Goal: Task Accomplishment & Management: Complete application form

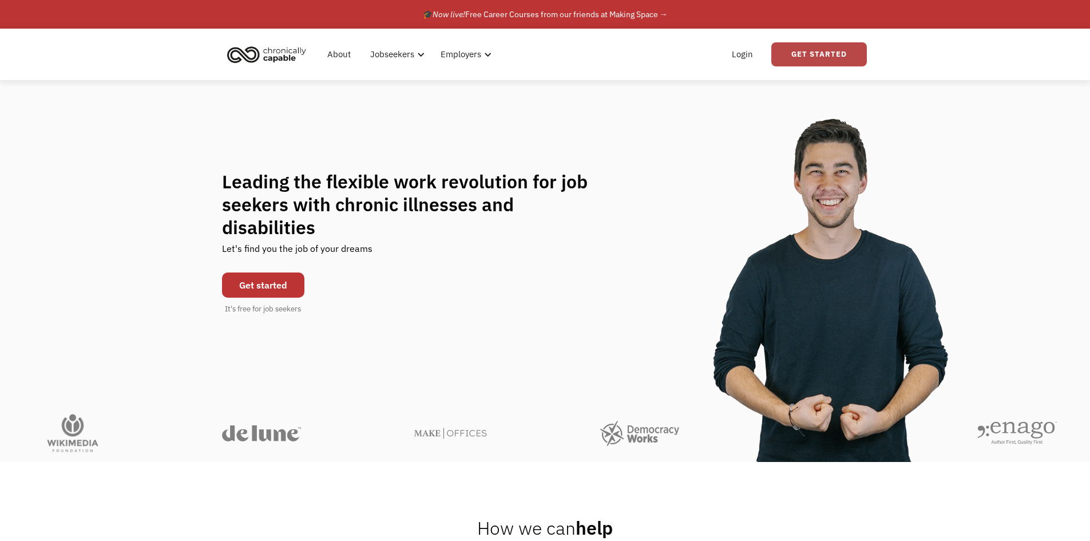
click at [800, 55] on link "Get Started" at bounding box center [819, 54] width 96 height 24
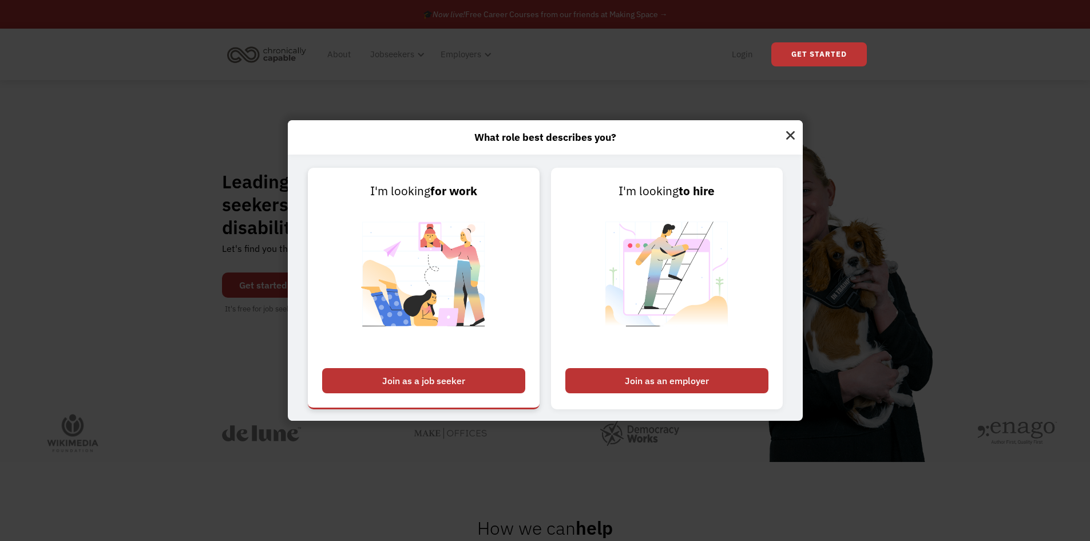
click at [409, 380] on div "Join as a job seeker" at bounding box center [423, 380] width 203 height 25
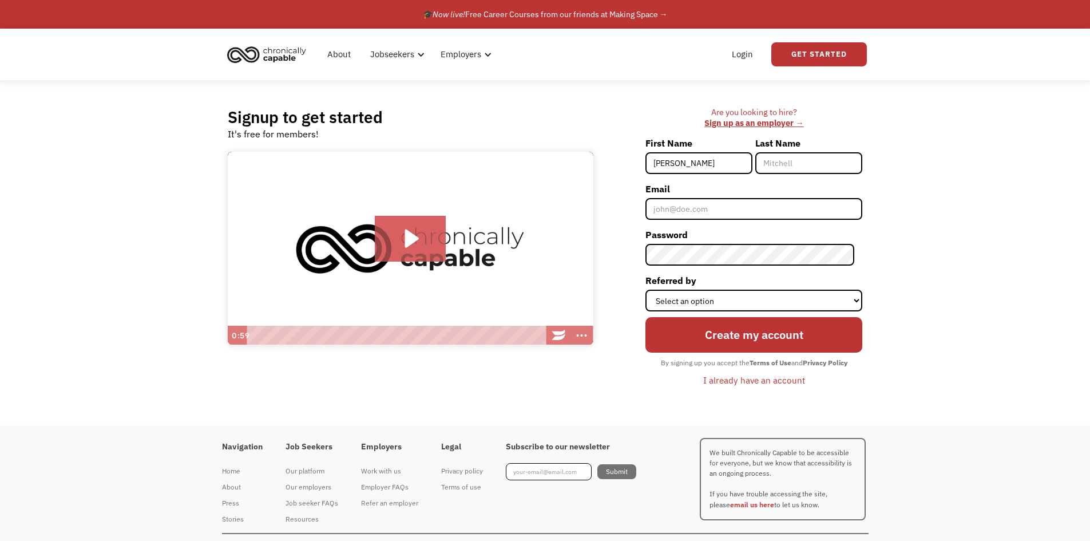
type input "[PERSON_NAME]"
click at [660, 204] on input "Email" at bounding box center [753, 209] width 217 height 22
click at [685, 204] on input "Email" at bounding box center [753, 209] width 217 height 22
paste input "morriskelly1997@gmail.com"
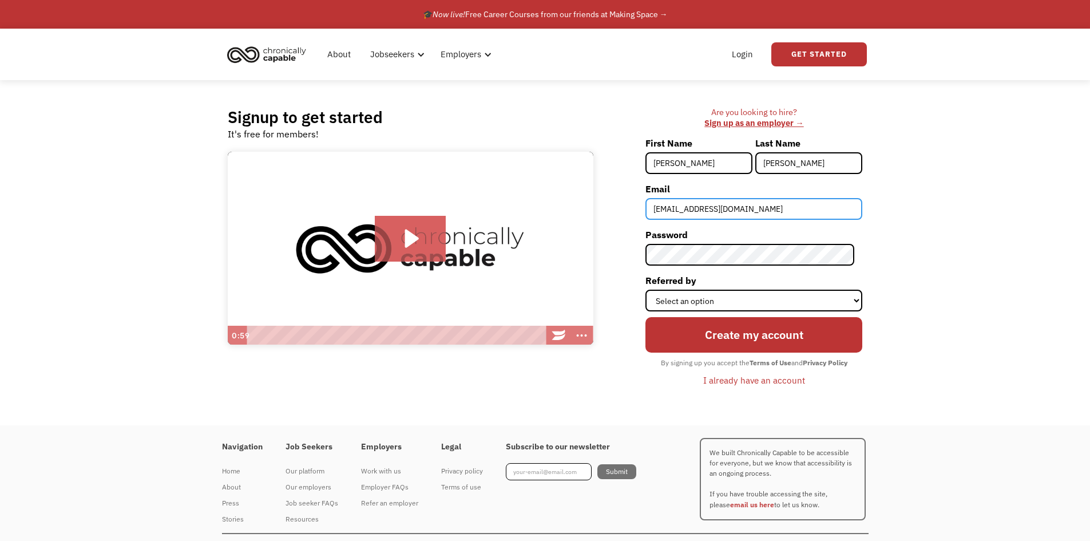
type input "morriskelly1997@gmail.com"
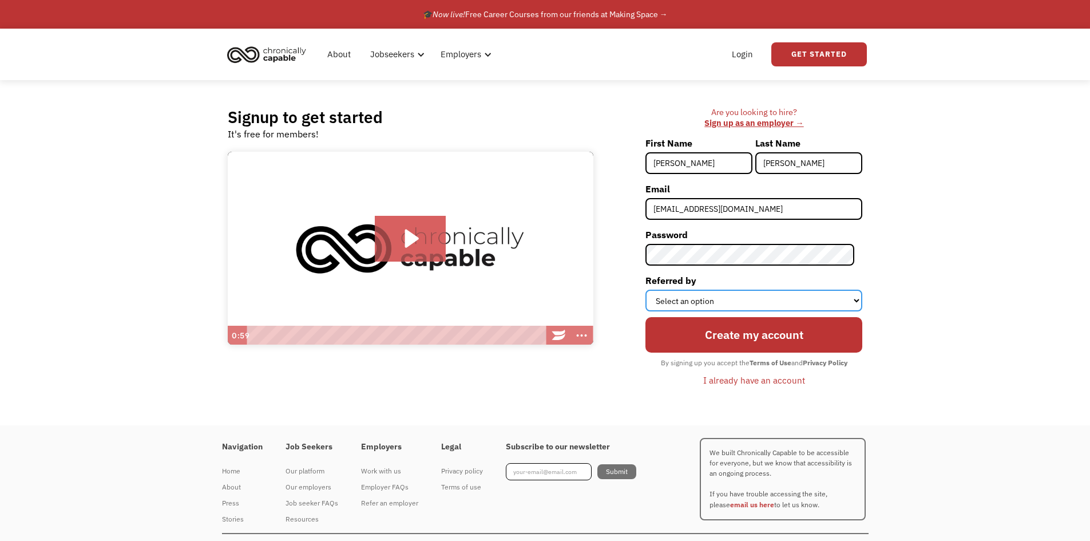
click select "Select an option Instagram Facebook Twitter Search Engine News Article Word of …"
select select "News Article"
click select "Select an option Instagram Facebook Twitter Search Engine News Article Word of …"
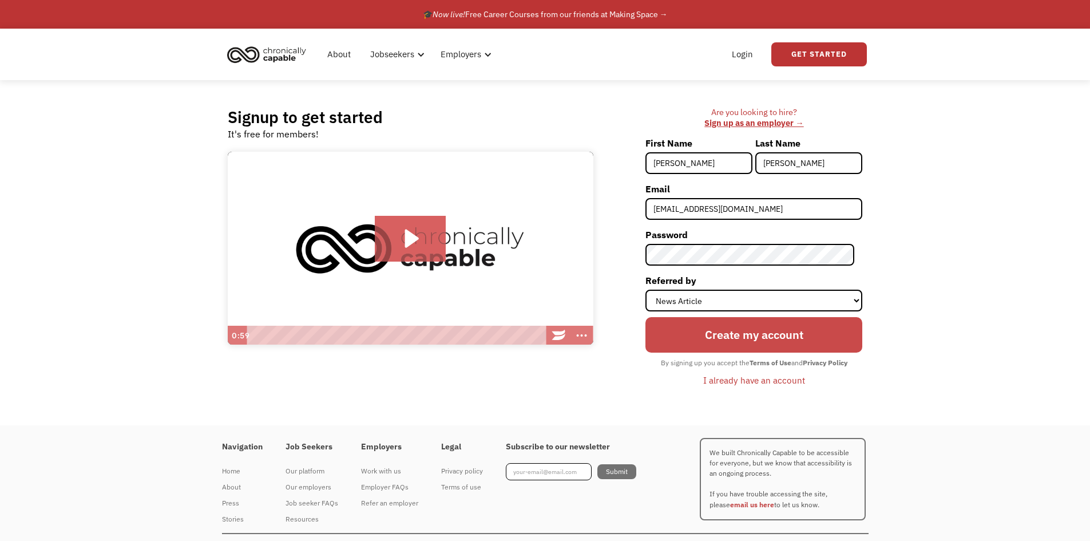
click input "Create my account"
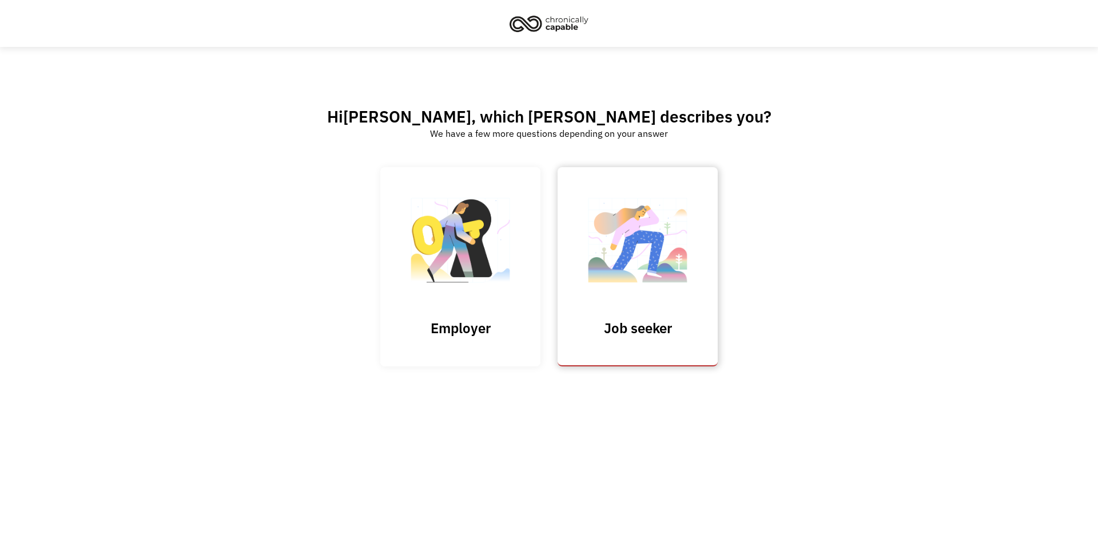
click at [662, 328] on h3 "Job seeker" at bounding box center [638, 327] width 114 height 17
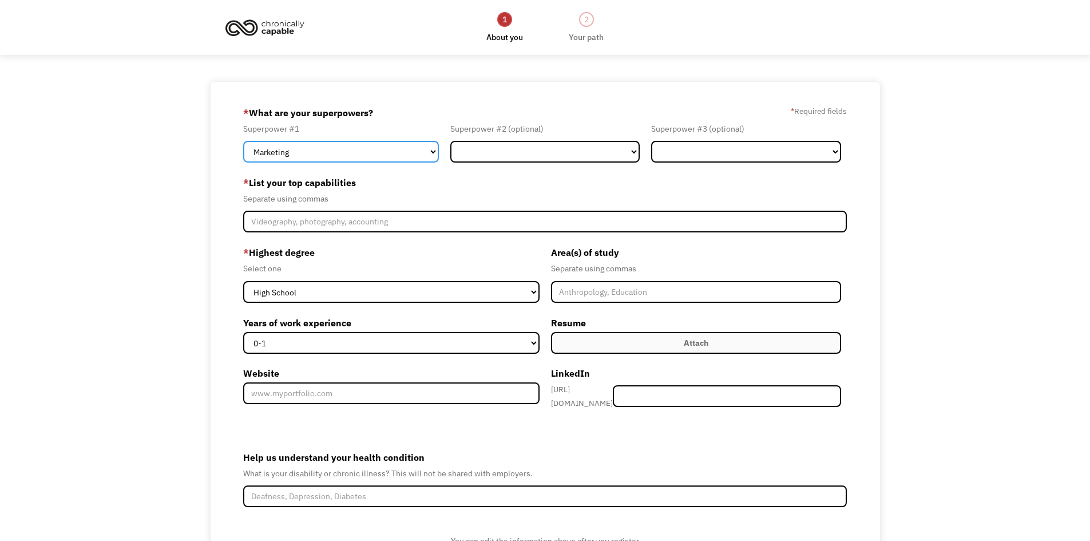
click at [422, 151] on select "Marketing Human Resources Finance Technology Operations Sales Industrial & Manu…" at bounding box center [341, 152] width 196 height 22
select select "Customer Service"
click at [243, 141] on select "Marketing Human Resources Finance Technology Operations Sales Industrial & Manu…" at bounding box center [341, 152] width 196 height 22
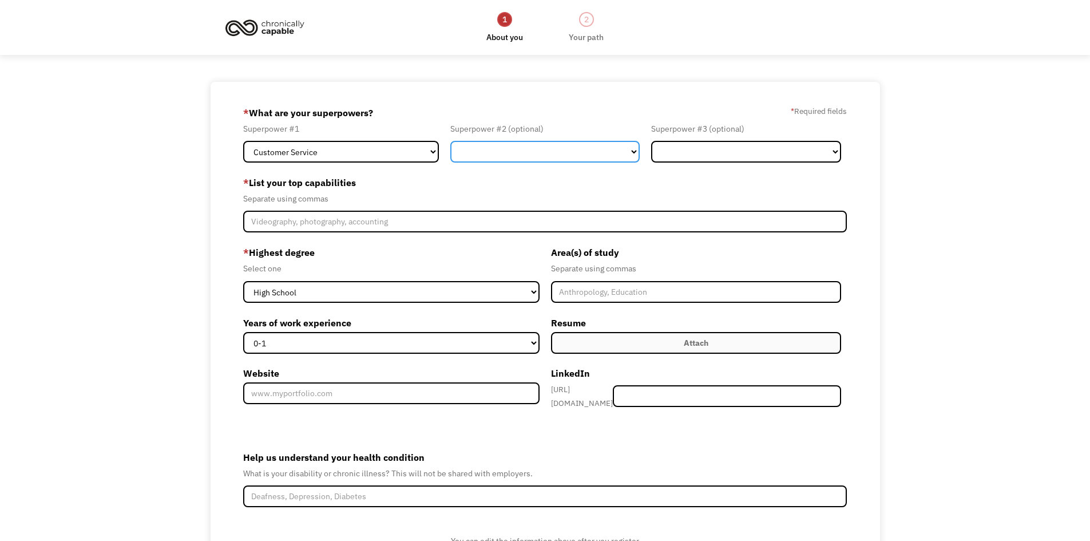
click at [631, 150] on select "Marketing Human Resources Finance Technology Operations Sales Industrial & Manu…" at bounding box center [545, 152] width 190 height 22
select select "Administration"
click at [450, 141] on select "Marketing Human Resources Finance Technology Operations Sales Industrial & Manu…" at bounding box center [545, 152] width 190 height 22
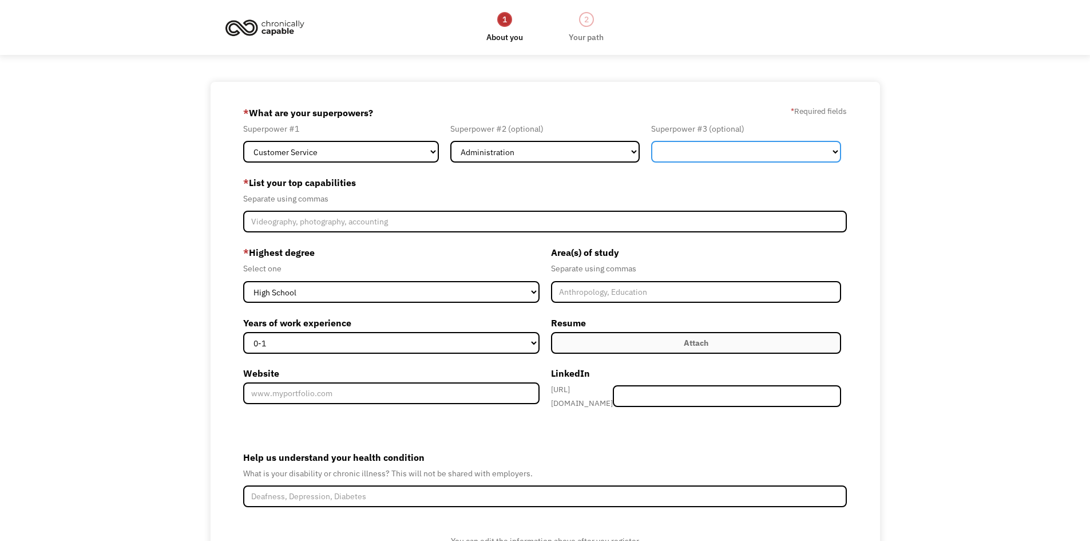
click at [737, 149] on select "Marketing Human Resources Finance Technology Operations Sales Industrial & Manu…" at bounding box center [746, 152] width 190 height 22
select select "Other"
click at [651, 141] on select "Marketing Human Resources Finance Technology Operations Sales Industrial & Manu…" at bounding box center [746, 152] width 190 height 22
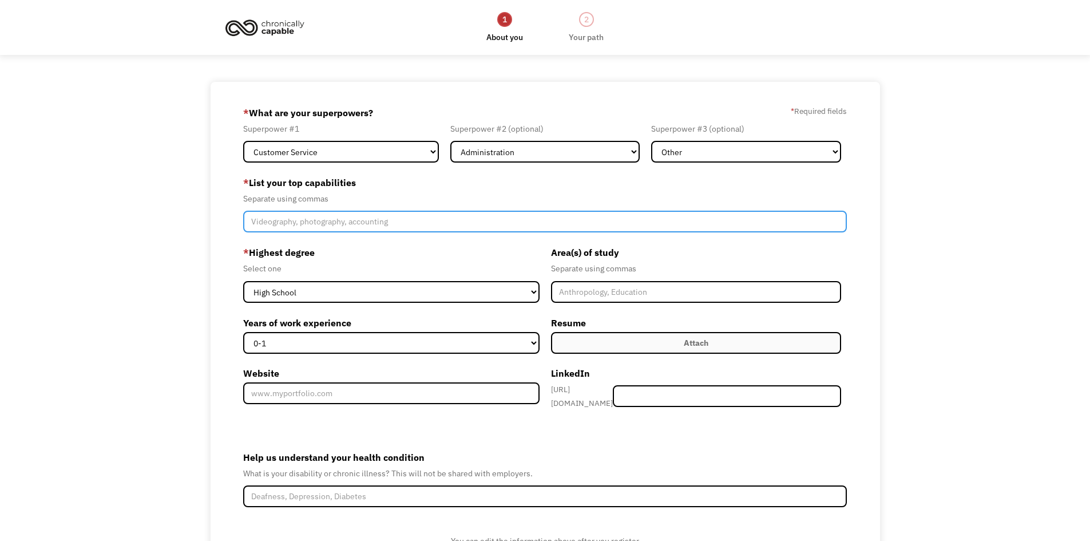
click at [416, 220] on input "Member-Create-Step1" at bounding box center [545, 222] width 604 height 22
click at [356, 220] on input "Member-Create-Step1" at bounding box center [545, 222] width 604 height 22
type input "libraries, research, patron/customer services"
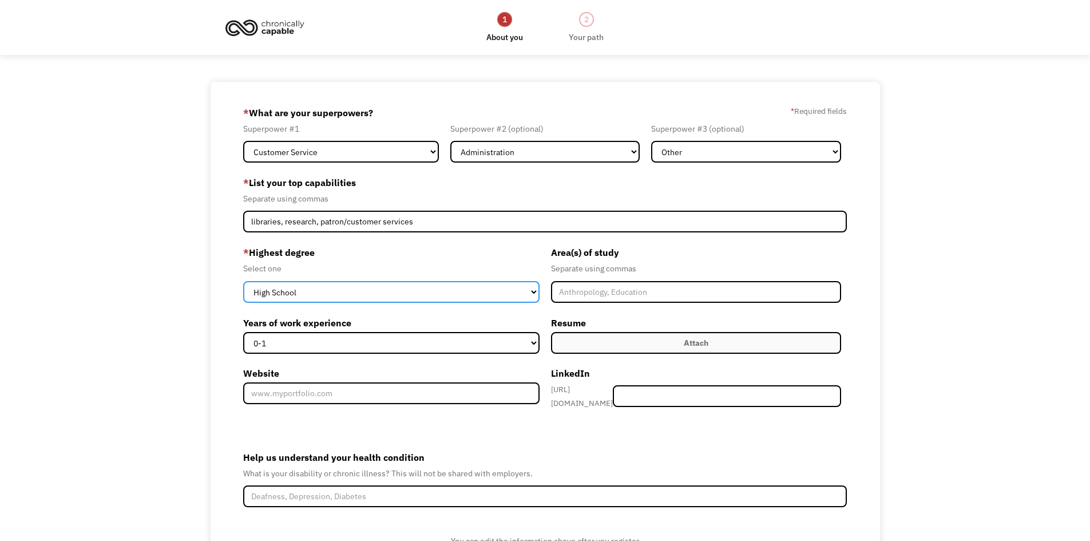
click at [335, 297] on select "High School Associates Bachelors Master's PhD" at bounding box center [391, 292] width 296 height 22
select select "masters"
click at [243, 281] on select "High School Associates Bachelors Master's PhD" at bounding box center [391, 292] width 296 height 22
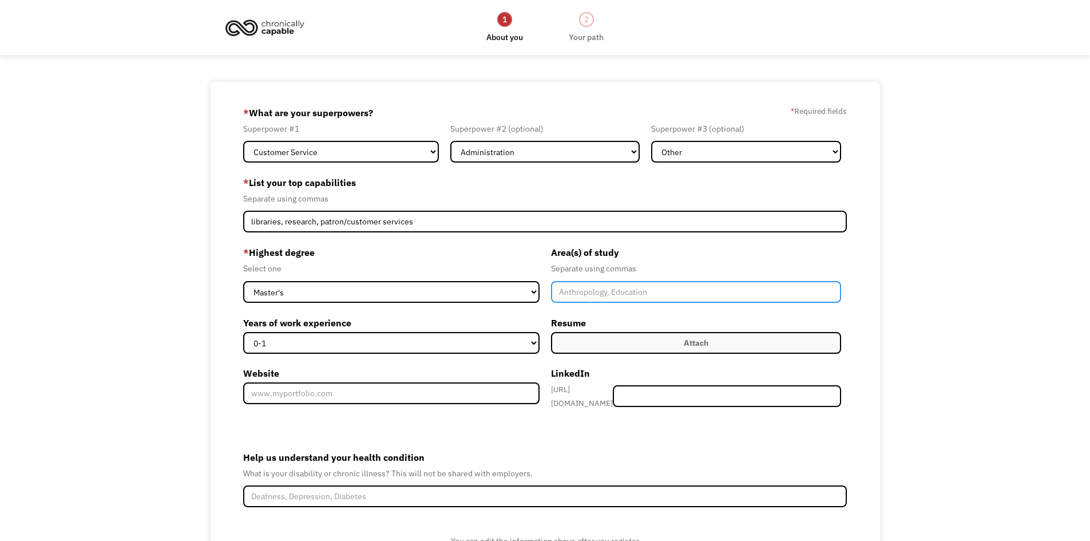
click at [622, 289] on input "Member-Create-Step1" at bounding box center [696, 292] width 291 height 22
type input "Writing, Library Science"
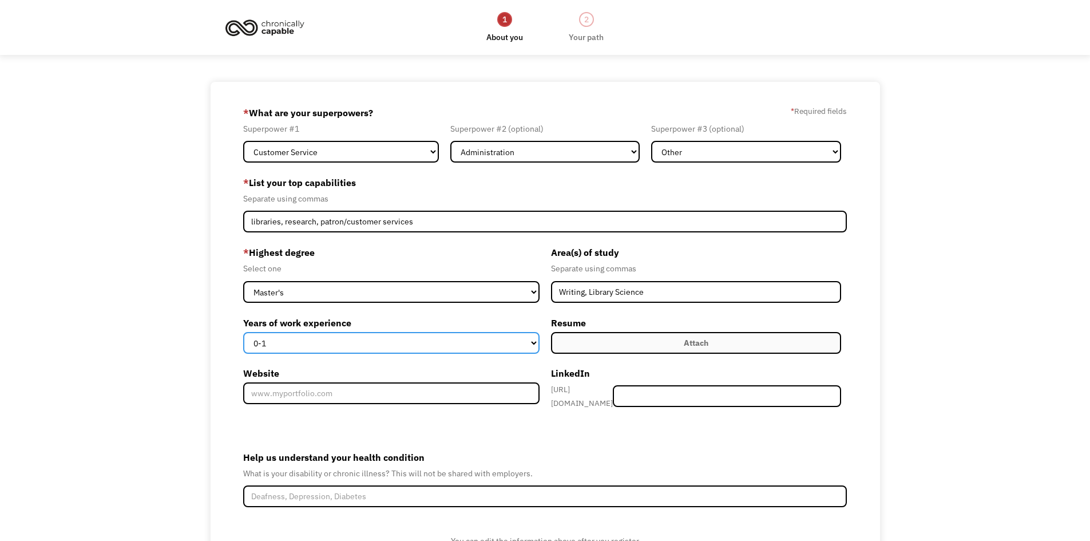
click at [523, 338] on select "0-1 2-4 5-10 11-15 15+" at bounding box center [391, 343] width 296 height 22
select select "15+"
click at [243, 332] on select "0-1 2-4 5-10 11-15 15+" at bounding box center [391, 343] width 296 height 22
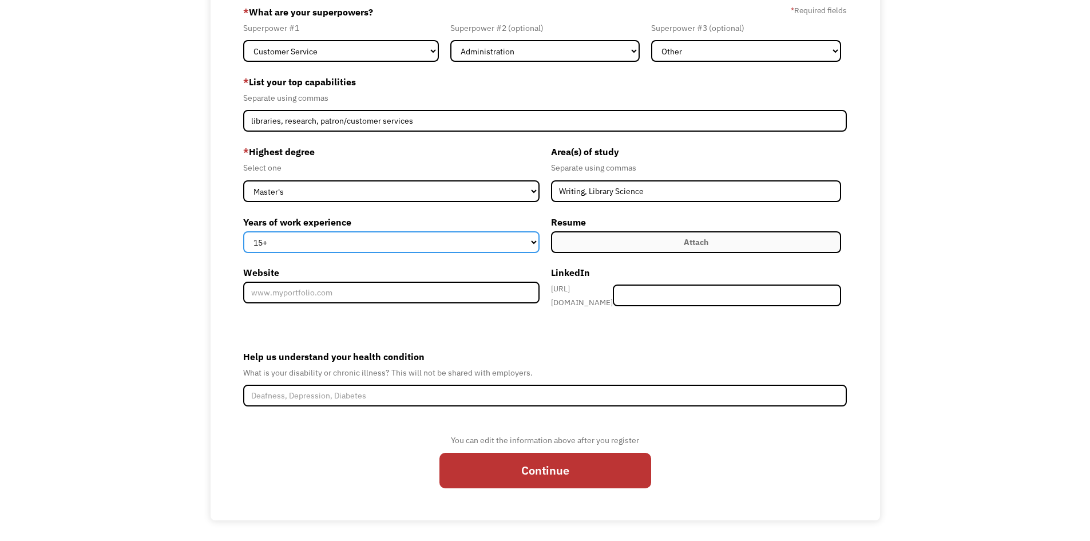
scroll to position [101, 0]
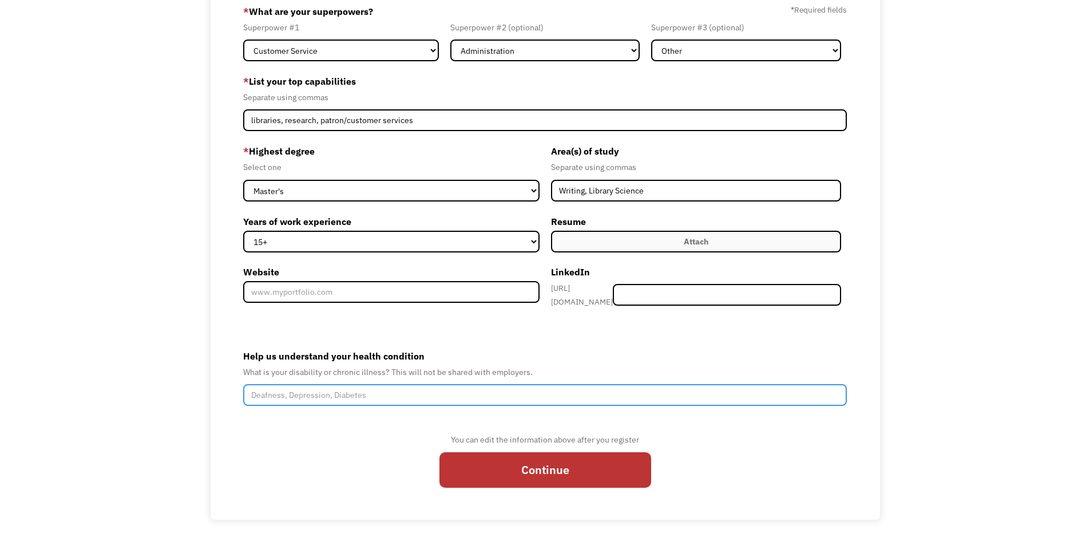
click at [399, 390] on input "Help us understand your health condition" at bounding box center [545, 395] width 604 height 22
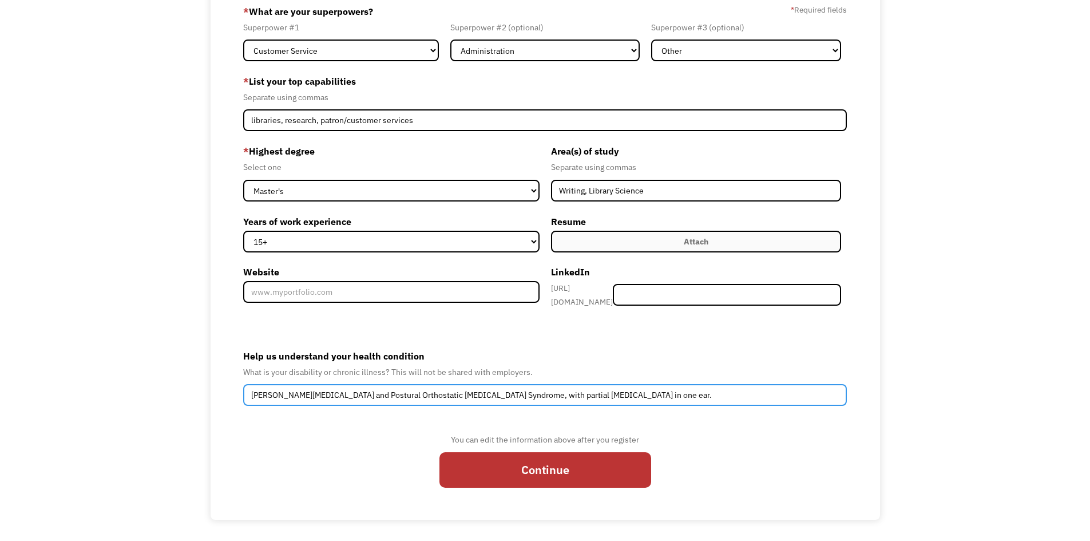
click at [513, 388] on input "Ehlers Danlos Syndrome and Postural Orthostatic Tachycardia Syndrome, with part…" at bounding box center [545, 395] width 604 height 22
click at [733, 390] on input "Ehlers Danlos Syndrome and Postural Orthostatic Tachycardia Syndrome which pres…" at bounding box center [545, 395] width 604 height 22
click at [308, 386] on input "Ehlers Danlos Syndrome and Postural Orthostatic Tachycardia Syndrome which pres…" at bounding box center [545, 395] width 604 height 22
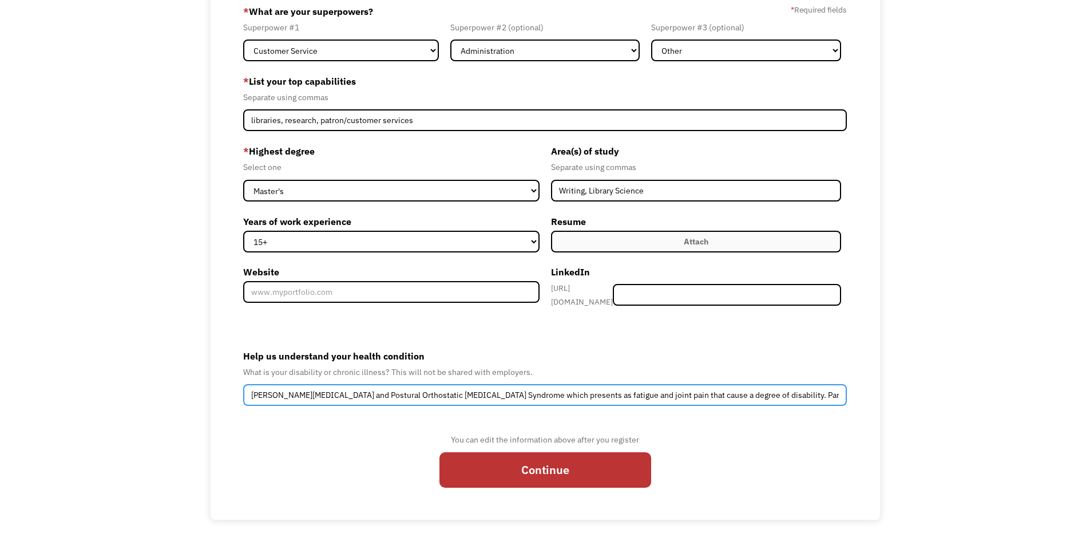
click at [568, 388] on input "Ehlers Danlos Syndrome and Postural Orthostatic Tachycardia Syndrome which pres…" at bounding box center [545, 395] width 604 height 22
click at [544, 390] on input "Ehlers Danlos Syndrome and Postural Orthostatic Tachycardia Syndrome which pres…" at bounding box center [545, 395] width 604 height 22
click at [303, 393] on input "Ehlers Danlos Syndrome and Postural Orthostatic Tachycardia Syndrome which pres…" at bounding box center [545, 395] width 604 height 22
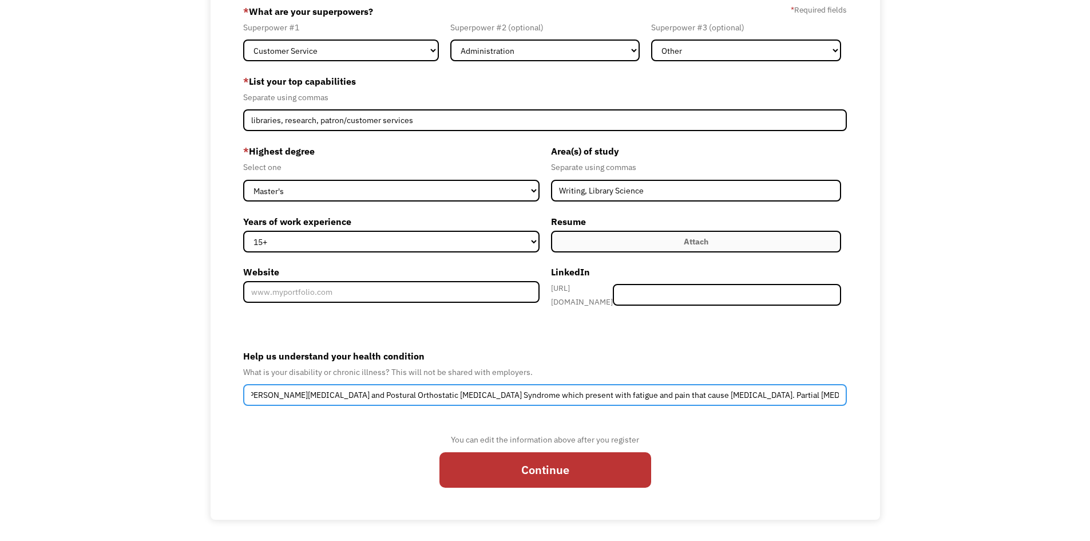
scroll to position [0, 0]
click at [511, 386] on input "Ehlers Danlos Syndrome and Postural Orthostatic Tachycardia Syndrome which pres…" at bounding box center [545, 395] width 604 height 22
click at [289, 391] on input "[PERSON_NAME][MEDICAL_DATA] and Postural Orthostatic [MEDICAL_DATA] Syndrome (P…" at bounding box center [545, 395] width 604 height 22
click at [589, 388] on input "[PERSON_NAME][MEDICAL_DATA] and Postural Orthostatic [MEDICAL_DATA] Syndrome (P…" at bounding box center [545, 395] width 604 height 22
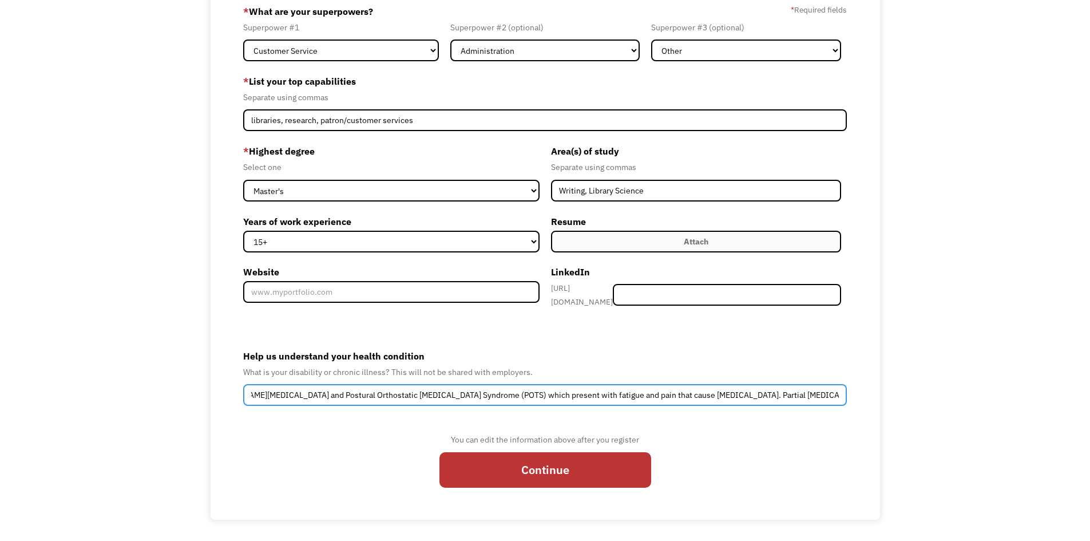
type input "[PERSON_NAME][MEDICAL_DATA] and Postural Orthostatic [MEDICAL_DATA] Syndrome (P…"
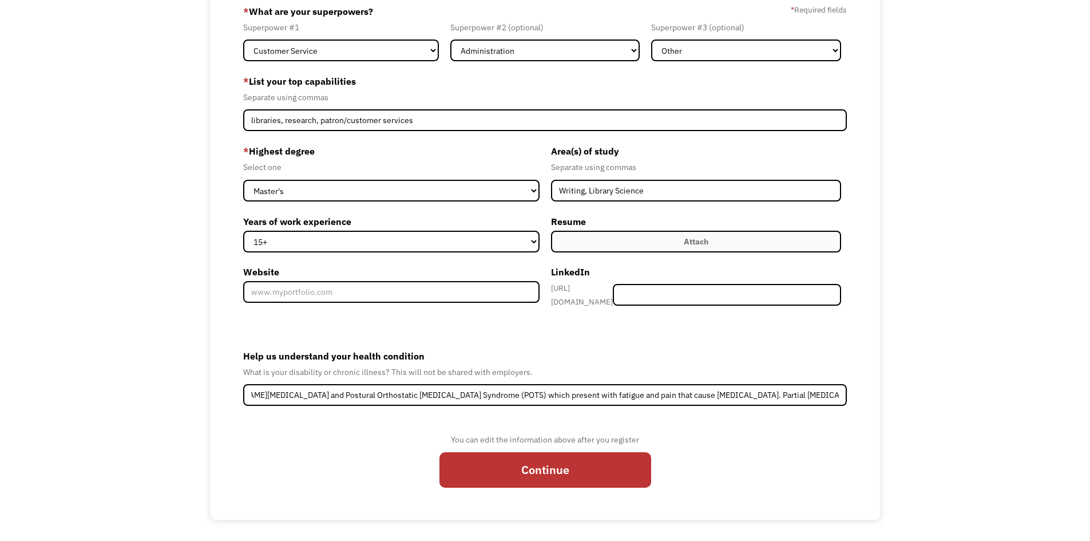
scroll to position [0, 0]
click at [688, 239] on div "Attach" at bounding box center [696, 242] width 25 height 14
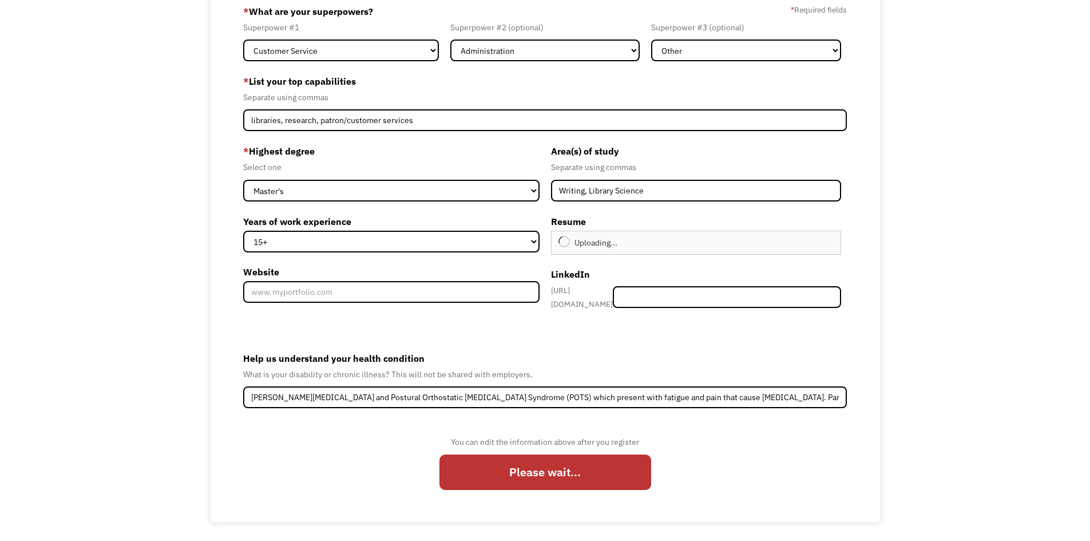
type input "Continue"
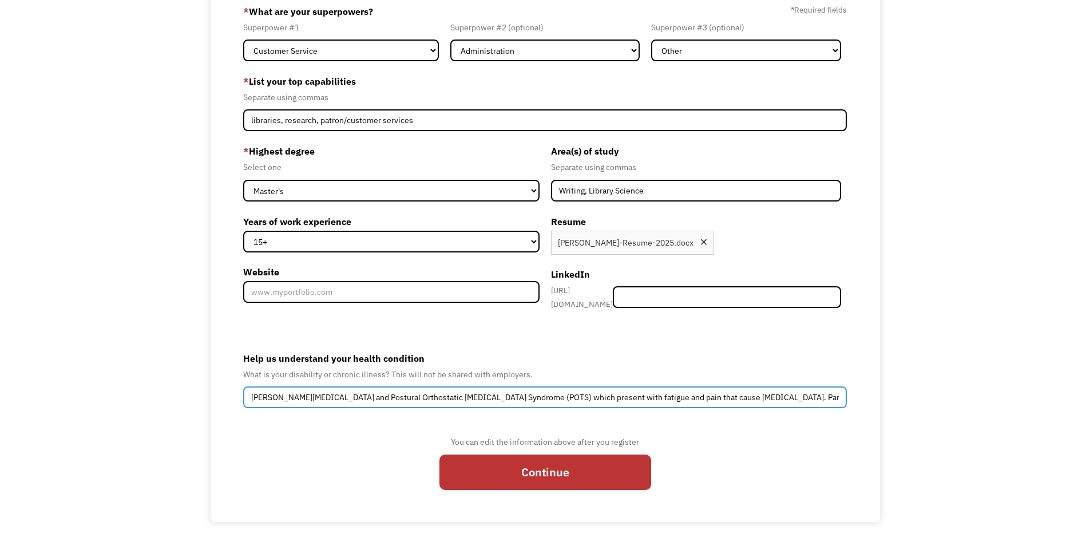
click at [642, 388] on input "[PERSON_NAME][MEDICAL_DATA] and Postural Orthostatic [MEDICAL_DATA] Syndrome (P…" at bounding box center [545, 397] width 604 height 22
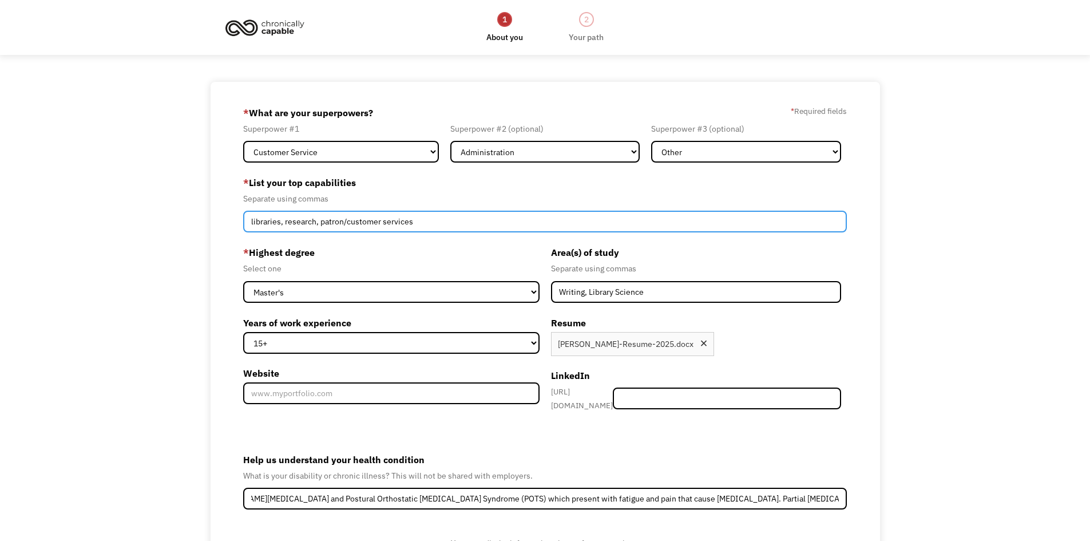
click at [427, 225] on input "libraries, research, patron/customer services" at bounding box center [545, 222] width 604 height 22
click at [321, 222] on input "libraries, research, patron/customer service" at bounding box center [545, 222] width 604 height 22
type input "libraries, research, patron/customer service, cataloging"
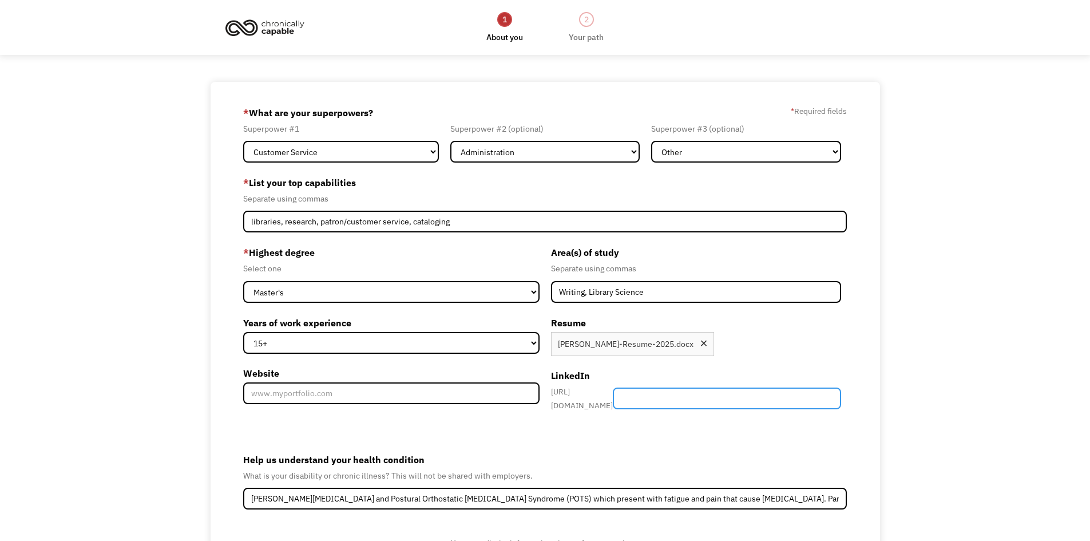
click at [670, 398] on input "Member-Create-Step1" at bounding box center [727, 398] width 228 height 22
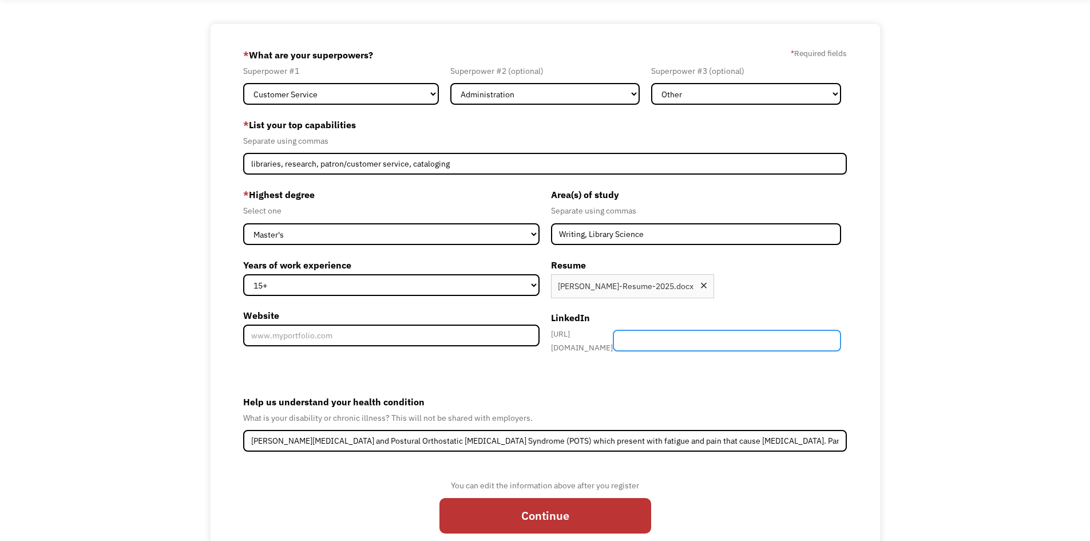
scroll to position [104, 0]
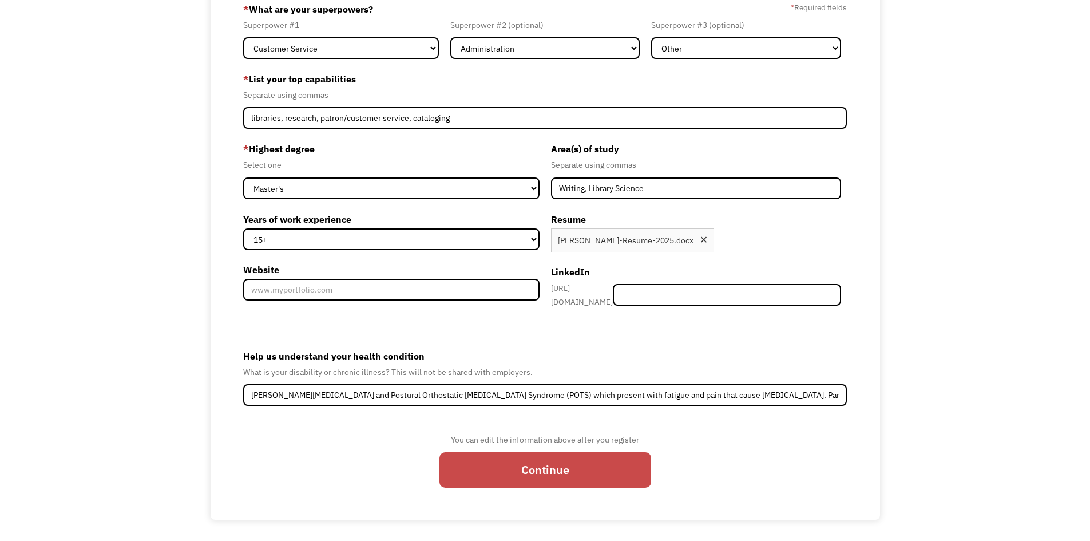
click at [547, 466] on input "Continue" at bounding box center [545, 469] width 212 height 35
type input "Please wait..."
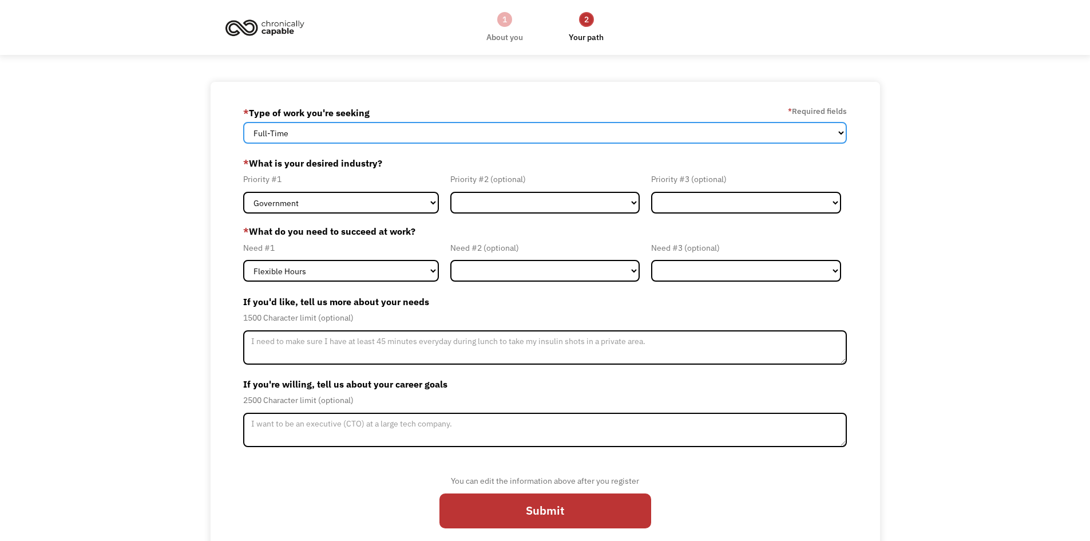
click at [320, 130] on select "Full-Time Part-Time Both Full-Time and Part-Time" at bounding box center [545, 133] width 604 height 22
select select "Both Full-Time and Part-Time"
click at [243, 122] on select "Full-Time Part-Time Both Full-Time and Part-Time" at bounding box center [545, 133] width 604 height 22
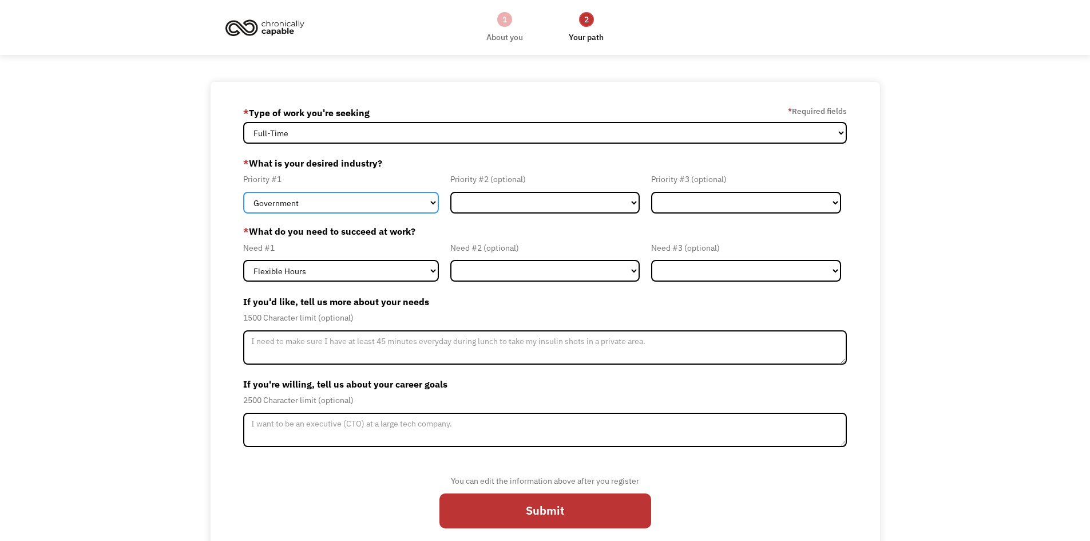
click at [331, 203] on select "Government Finance & Insurance Health & Social Care Tech & Engineering Creative…" at bounding box center [341, 203] width 196 height 22
select select "Administrative"
click select "Government Finance & Insurance Health & Social Care Tech & Engineering Creative…"
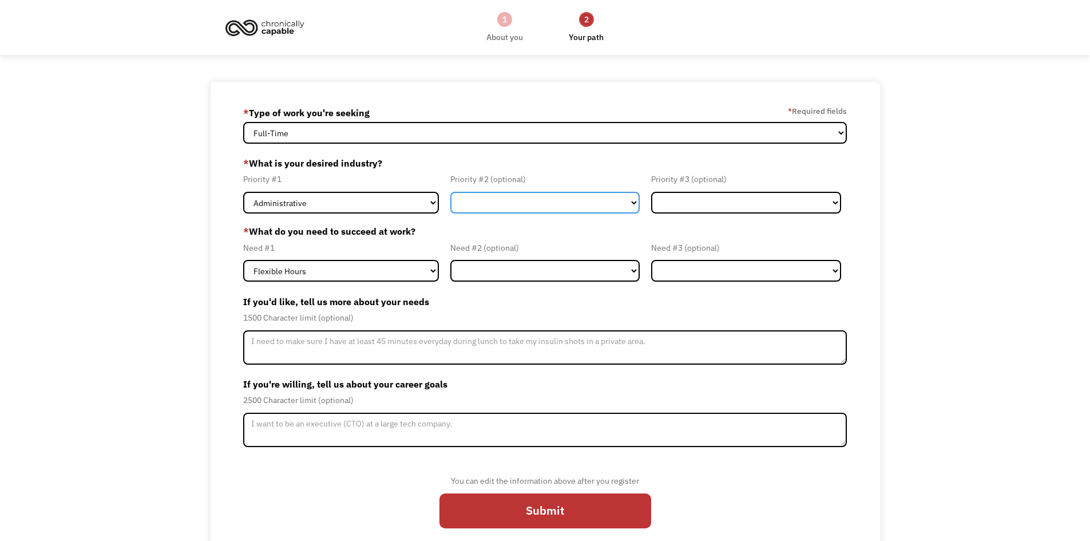
click select "Government Finance & Insurance Health & Social Care Tech & Engineering Creative…"
select select "Education"
click select "Government Finance & Insurance Health & Social Care Tech & Engineering Creative…"
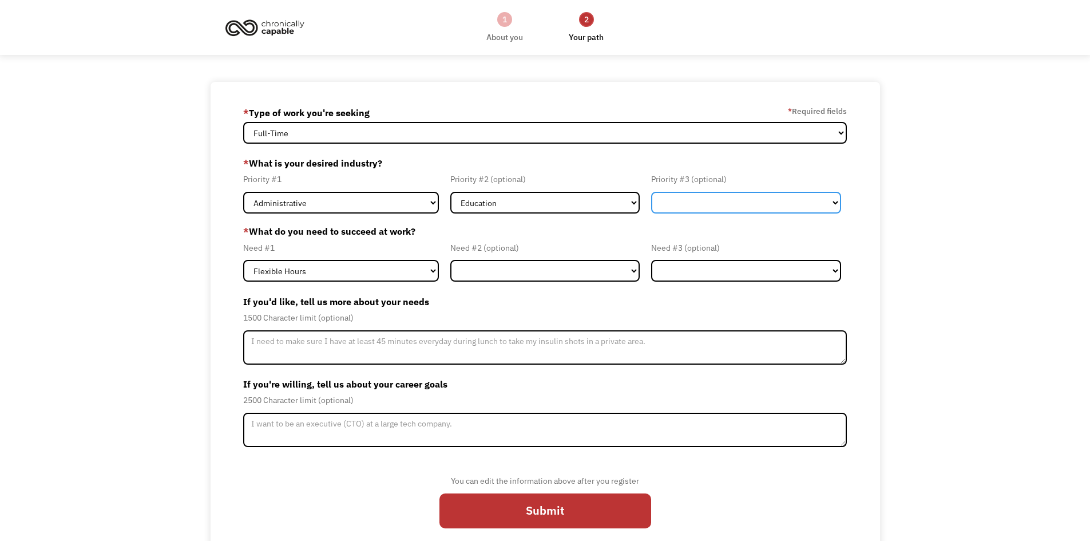
click select "Government Finance & Insurance Health & Social Care Tech & Engineering Creative…"
select select "Other"
click select "Government Finance & Insurance Health & Social Care Tech & Engineering Creative…"
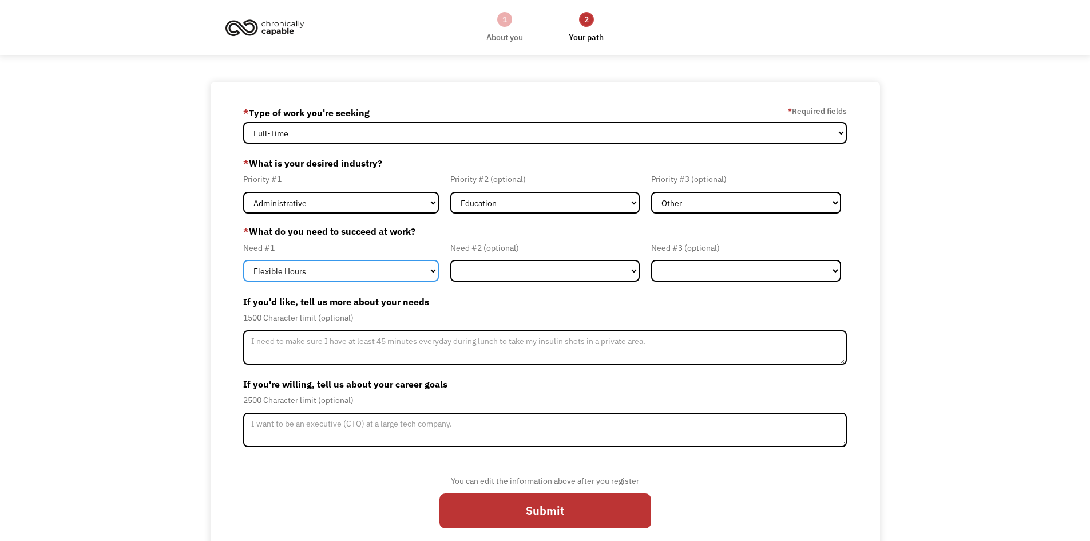
click select "Flexible Hours Remote Work Service Animal On-site Accommodations Visual Support…"
select select "Remote Work"
click select "Flexible Hours Remote Work Service Animal On-site Accommodations Visual Support…"
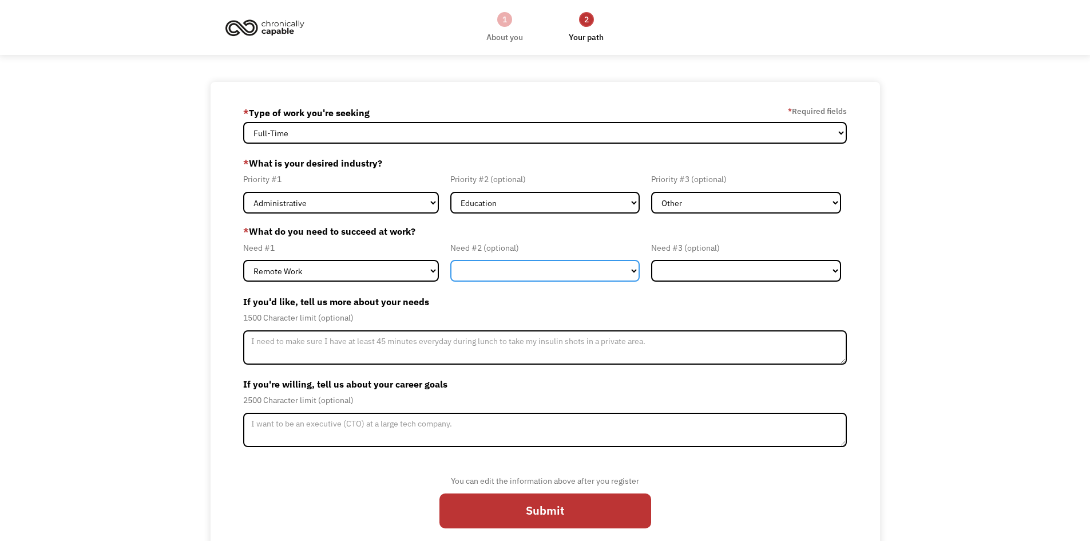
click select "Flexible Hours Remote Work Service Animal On-site Accommodations Visual Support…"
select select "Flexible Hours"
click select "Flexible Hours Remote Work Service Animal On-site Accommodations Visual Support…"
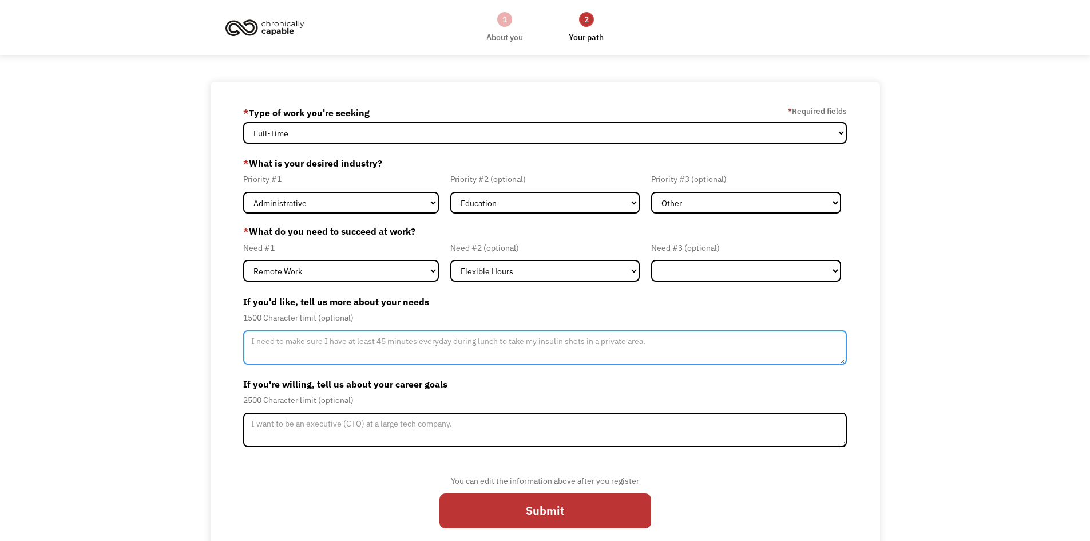
click textarea "Member-Update-Form-Step2"
click textarea "Remote work with a flexible schedule (such as flexible start and end time) so t…"
drag, startPoint x: 728, startPoint y: 340, endPoint x: 733, endPoint y: 350, distance: 11.0
click textarea "Remote work with a flexible schedule (such as flexible start and end time) so t…"
type textarea "Remote work with a flexible schedule (such as flexible start and end time) so t…"
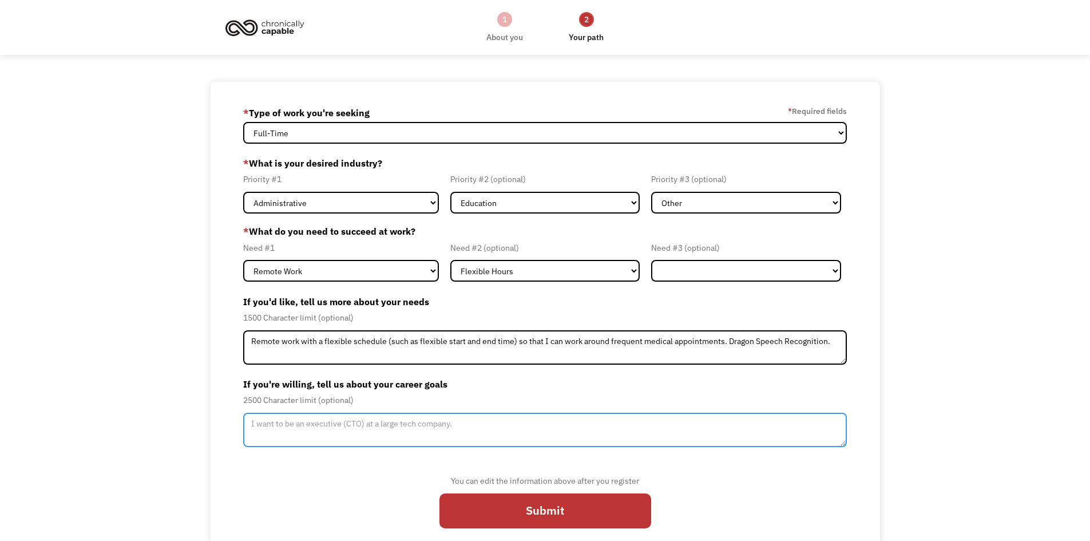
click textarea "Member-Update-Form-Step2"
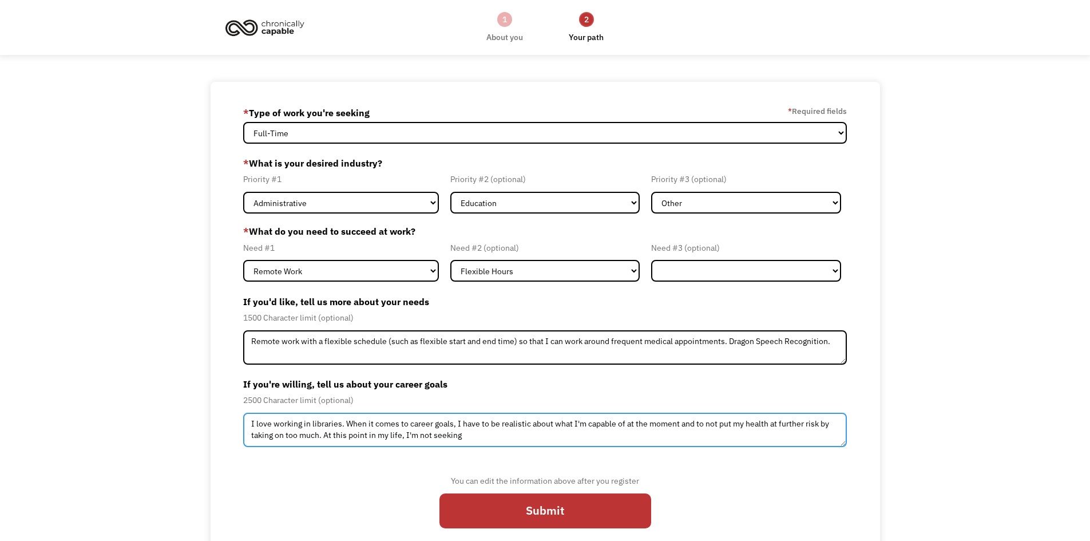
drag, startPoint x: 327, startPoint y: 435, endPoint x: 480, endPoint y: 432, distance: 152.8
click textarea "I love working in libraries. When it comes to career goals, I have to be realis…"
drag, startPoint x: 346, startPoint y: 422, endPoint x: 358, endPoint y: 435, distance: 18.2
click textarea "I love working in libraries. When it comes to career goals, I have to be realis…"
type textarea "I love working in libraries."
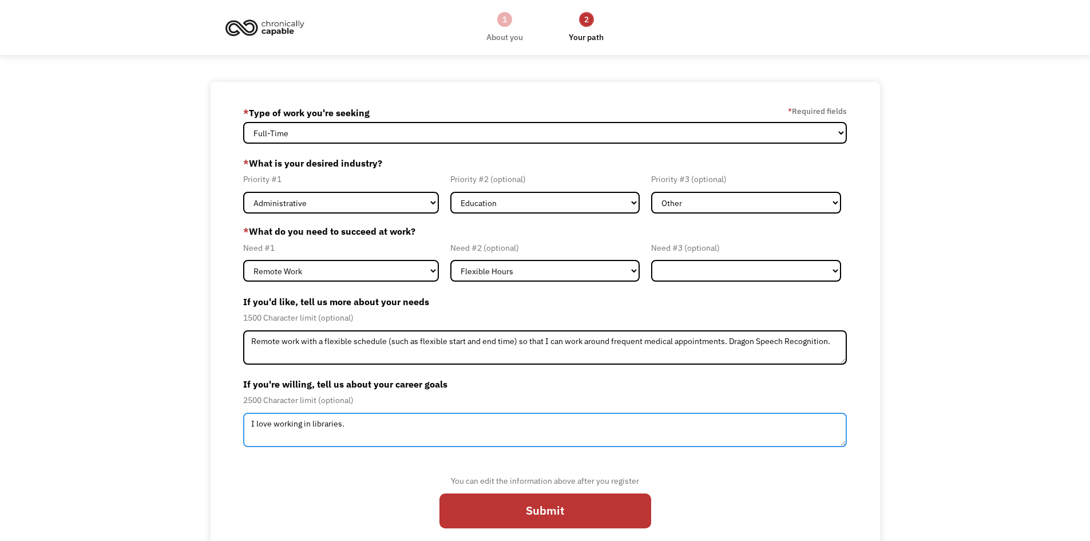
drag, startPoint x: 308, startPoint y: 416, endPoint x: 208, endPoint y: 418, distance: 100.7
click div "68bf0fdeaab833f94226235e morriskelly1997@gmail.com Kelly Morris * Type of work …"
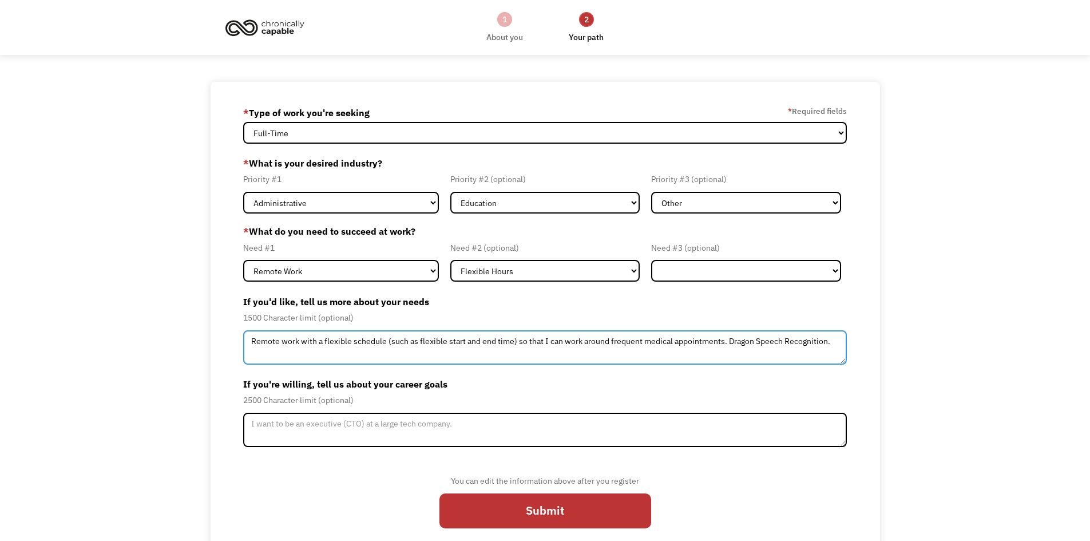
click textarea "Remote work with a flexible schedule (such as flexible start and end time) so t…"
drag, startPoint x: 658, startPoint y: 338, endPoint x: 682, endPoint y: 337, distance: 23.5
click textarea "Remote work with a flexible schedule (such as flexible start and end times as n…"
type textarea "Remote work with a flexible schedule (such as flexible start and end times as n…"
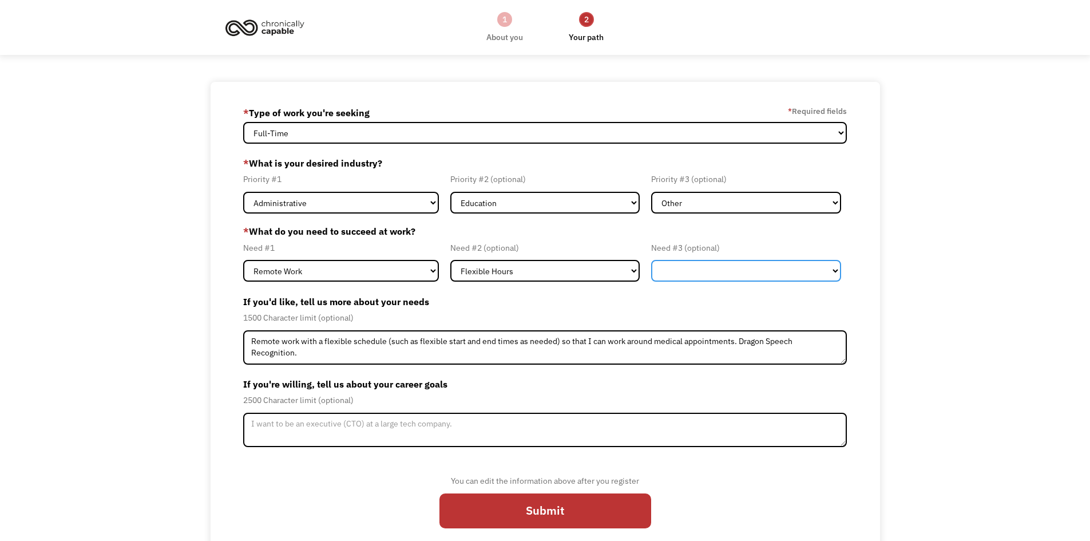
click select "Flexible Hours Remote Work Service Animal On-site Accommodations Visual Support…"
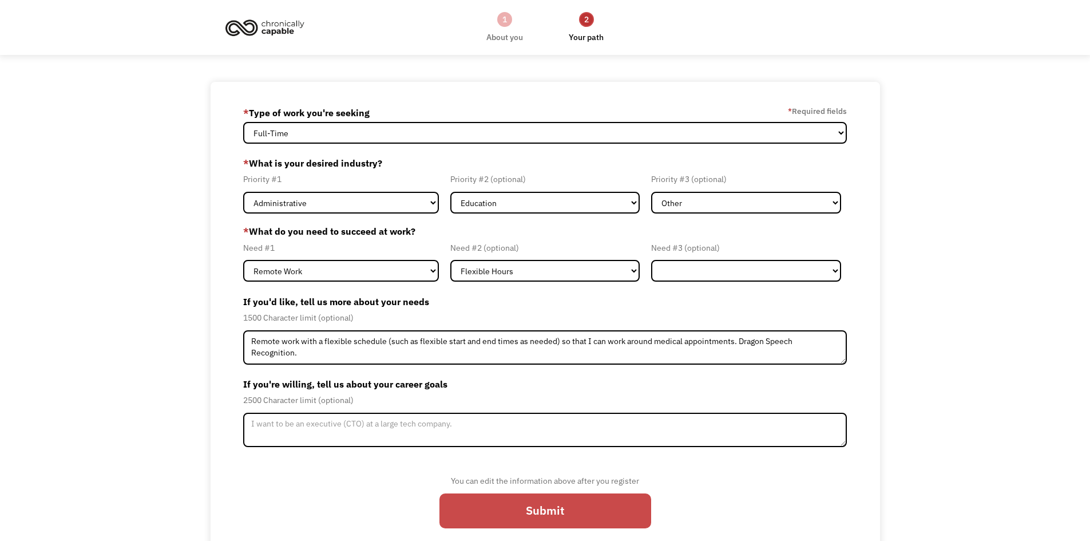
click input "Submit"
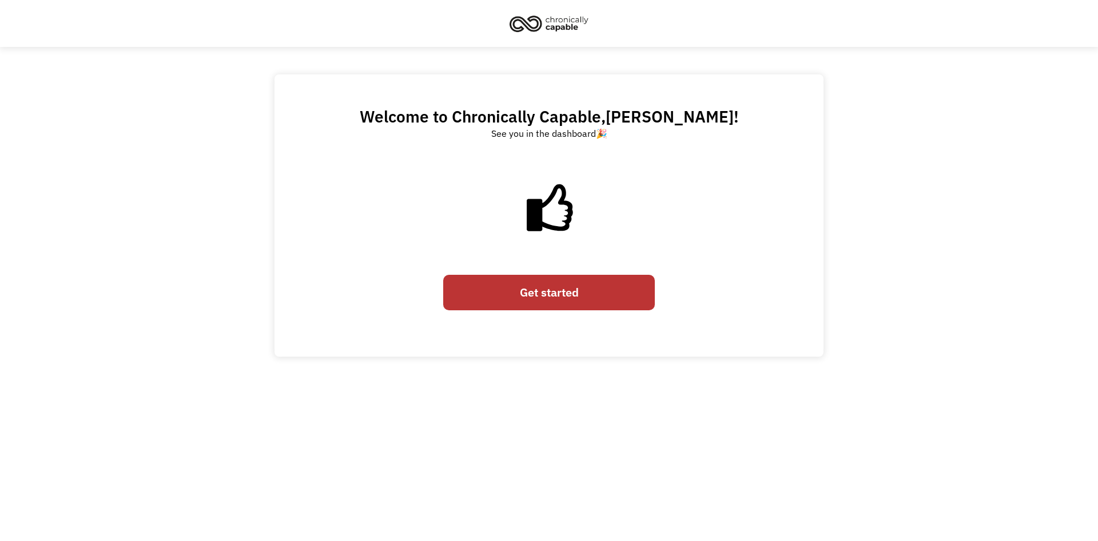
click at [546, 297] on link "Get started" at bounding box center [549, 292] width 212 height 35
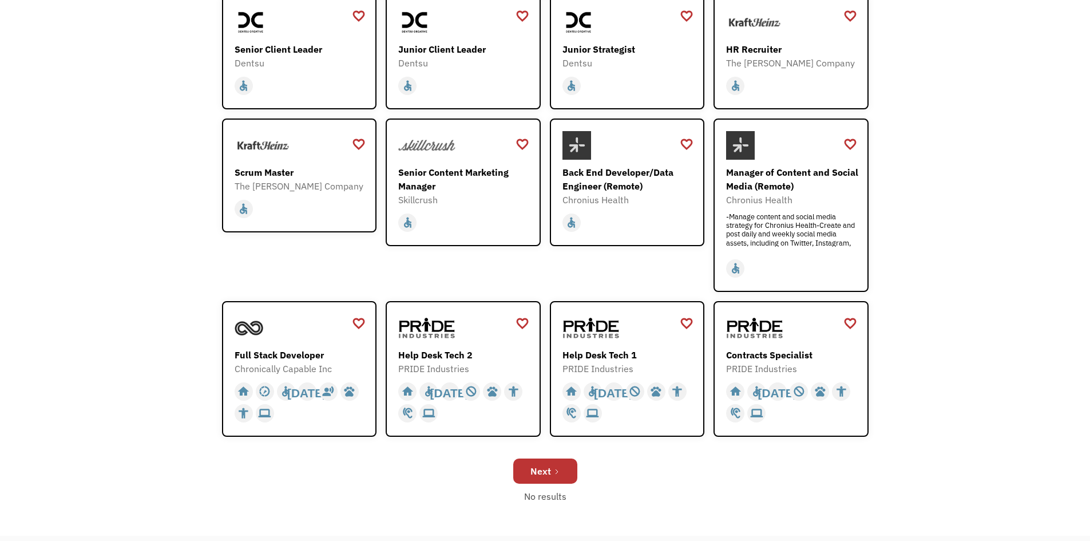
scroll to position [362, 0]
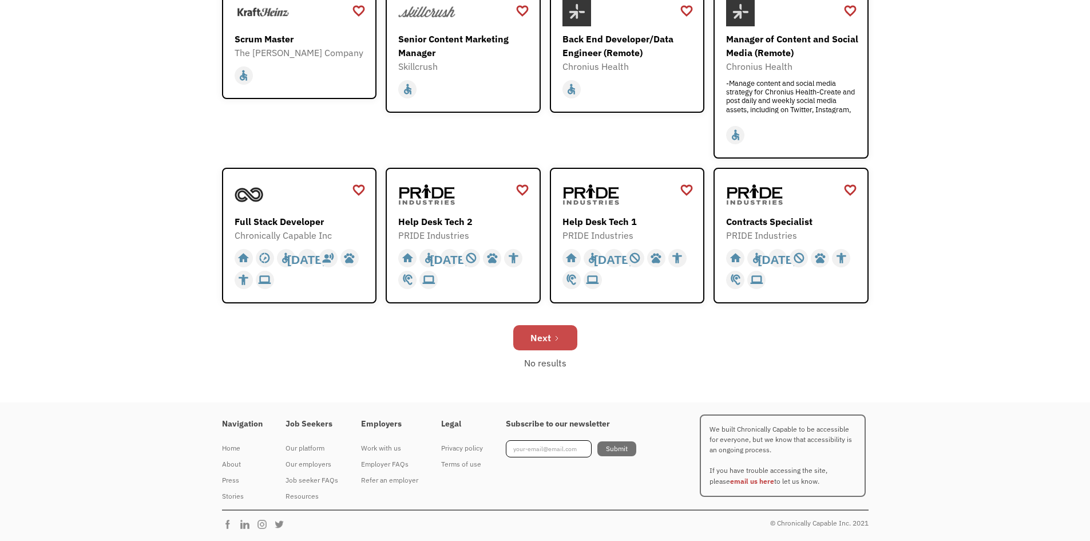
click at [537, 343] on div "Next" at bounding box center [540, 338] width 21 height 14
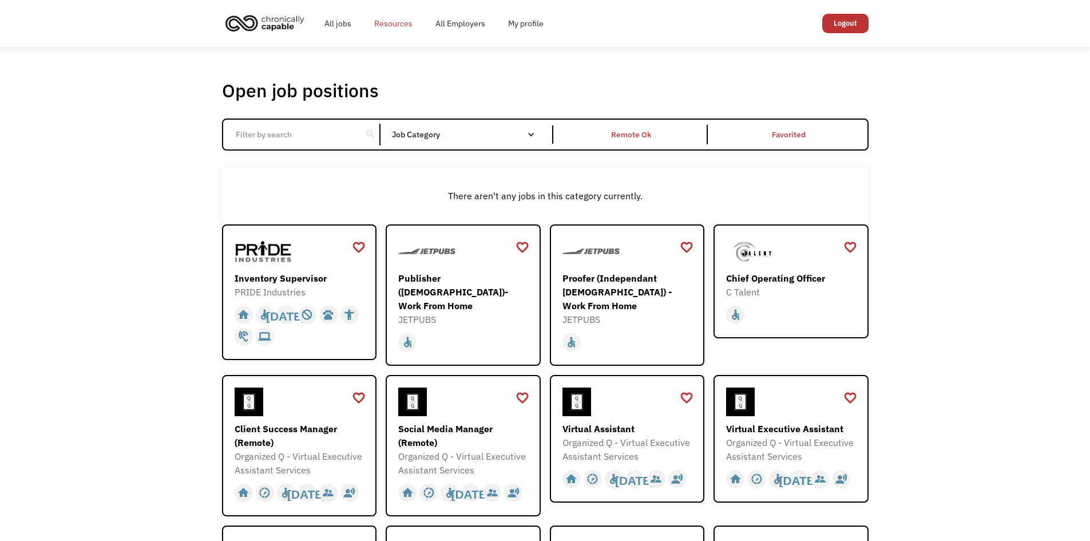
click at [398, 25] on link "Resources" at bounding box center [393, 23] width 61 height 37
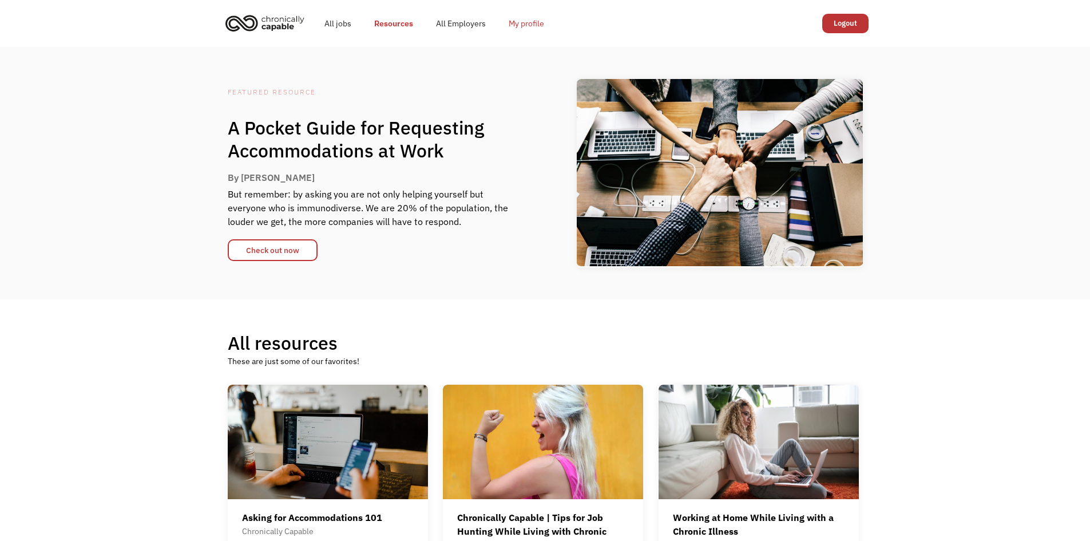
click at [529, 22] on link "My profile" at bounding box center [526, 23] width 58 height 37
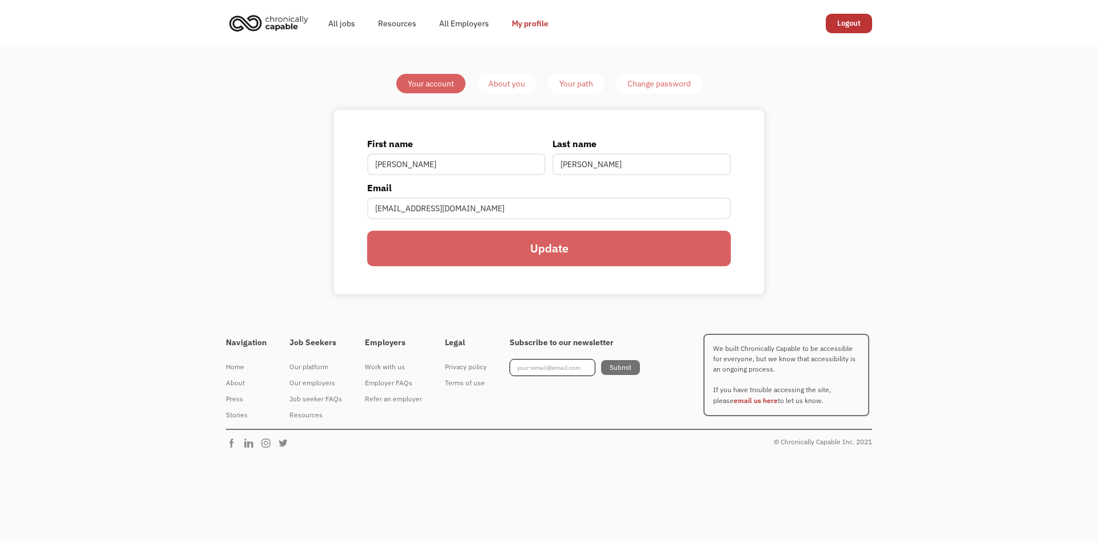
click at [504, 86] on div "About you" at bounding box center [507, 84] width 37 height 14
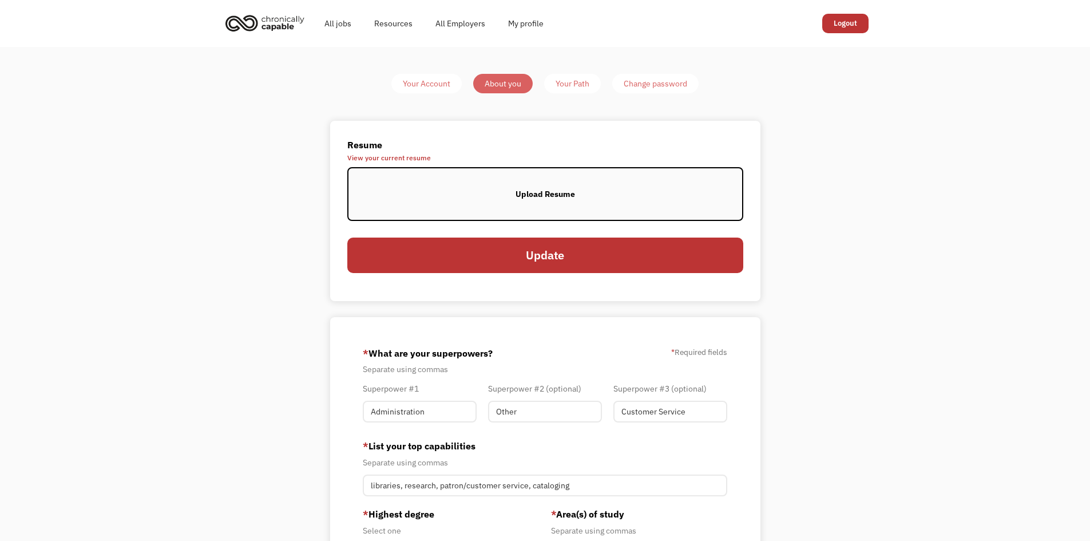
click div "Your Path"
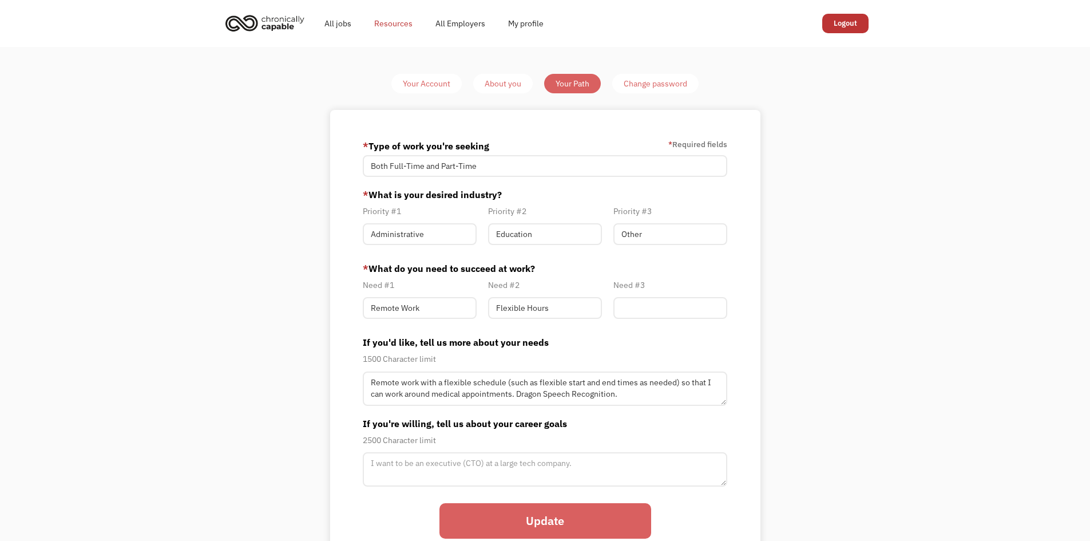
click at [401, 21] on link "Resources" at bounding box center [393, 23] width 61 height 37
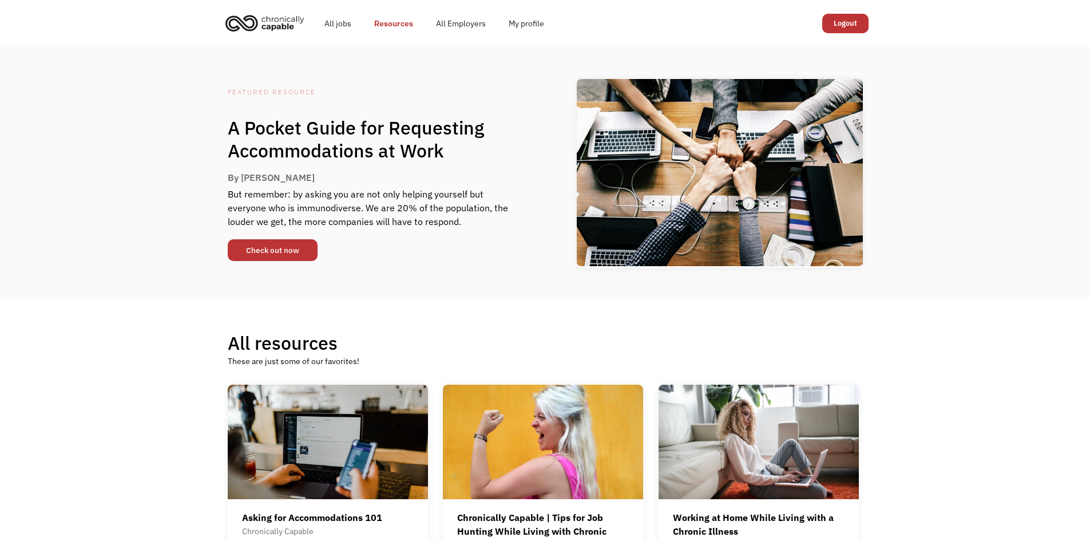
click at [283, 248] on link "Check out now" at bounding box center [273, 250] width 90 height 22
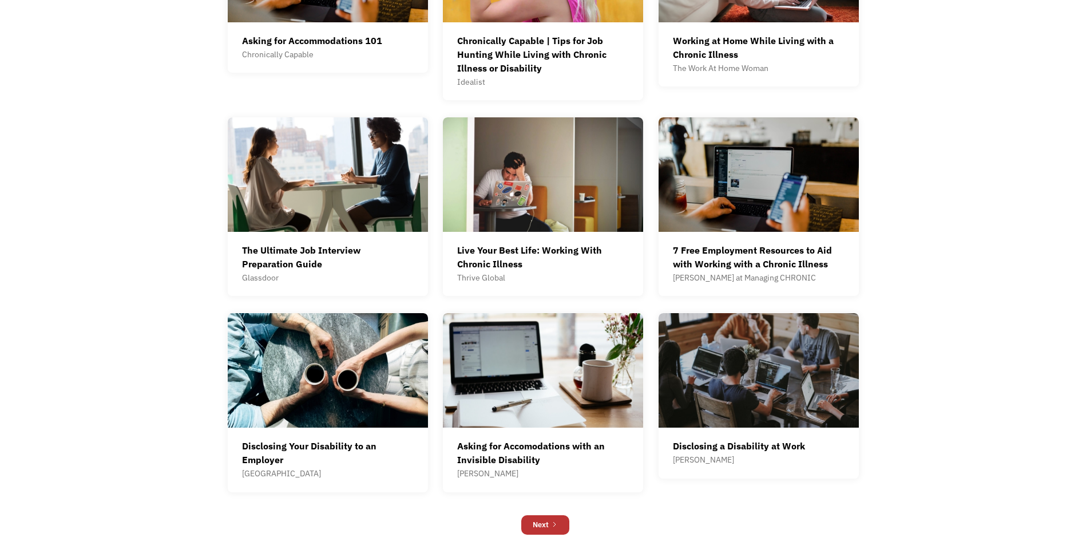
scroll to position [646, 0]
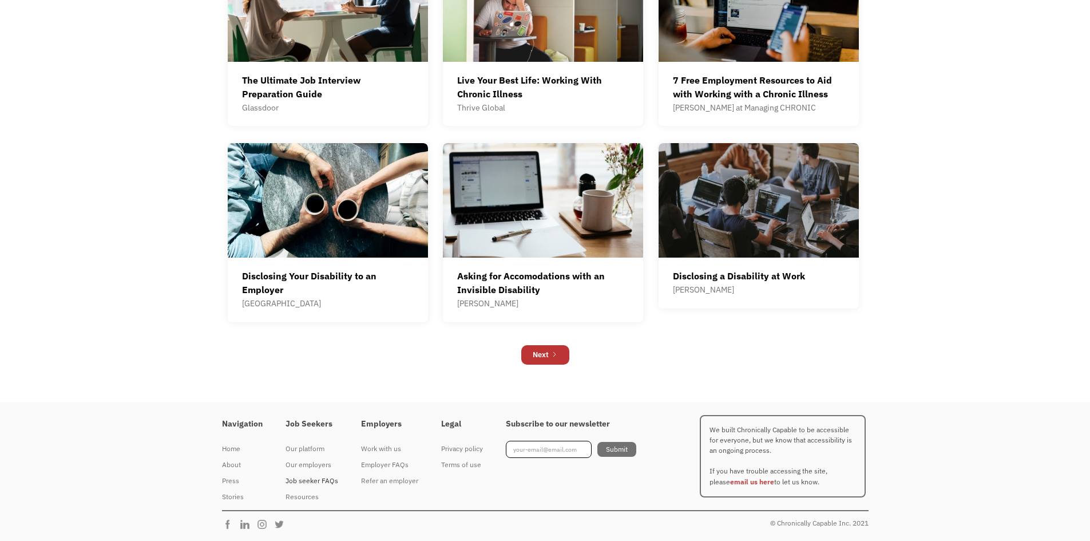
click at [312, 481] on div "Job seeker FAQs" at bounding box center [311, 481] width 53 height 14
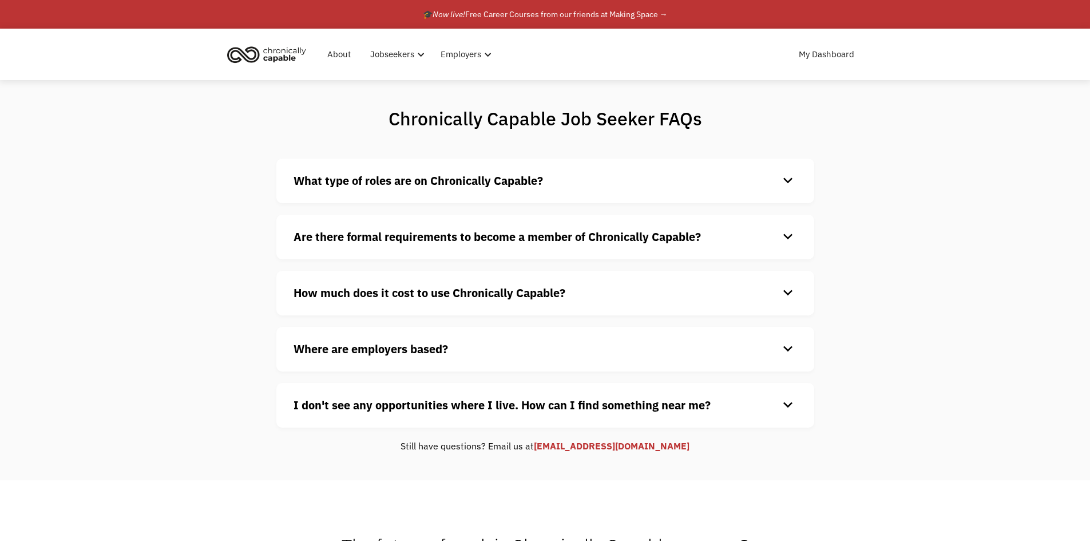
click at [402, 299] on strong "How much does it cost to use Chronically Capable?" at bounding box center [429, 292] width 272 height 15
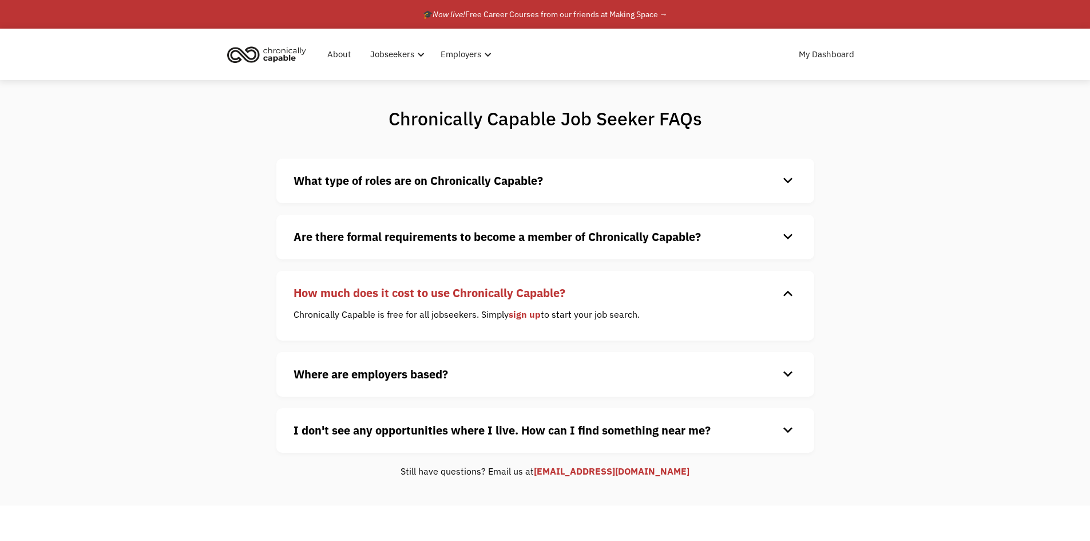
click at [428, 244] on strong "Are there formal requirements to become a member of Chronically Capable?" at bounding box center [496, 236] width 407 height 15
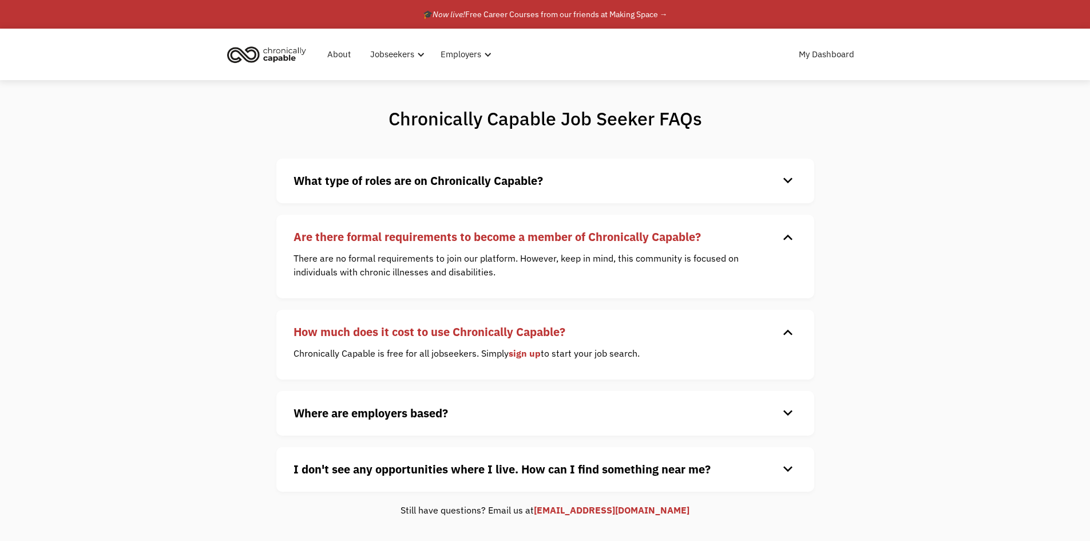
click at [434, 189] on h4 "What type of roles are on Chronically Capable?" at bounding box center [535, 180] width 485 height 17
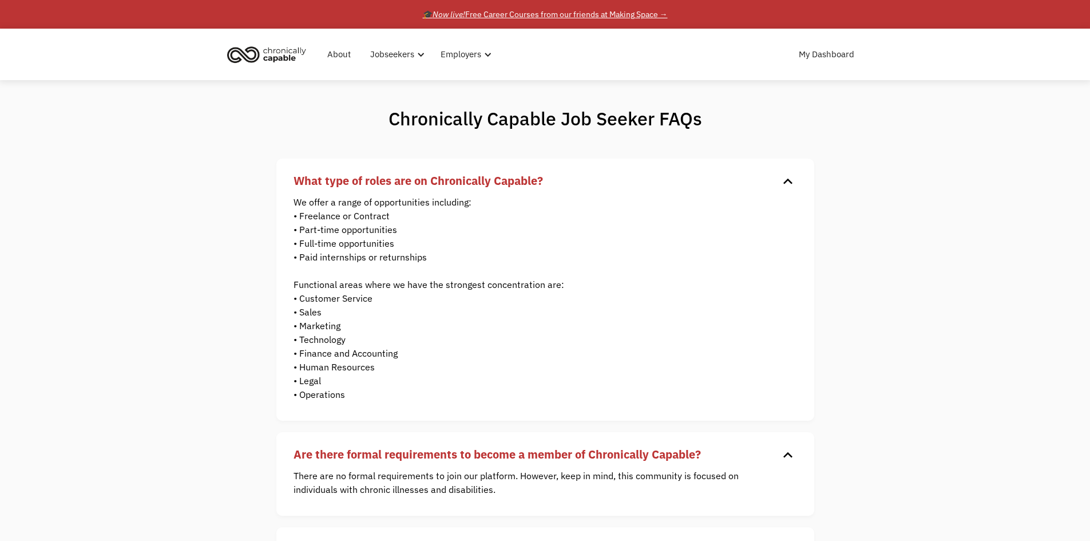
click at [548, 17] on div "🎓 Now live! Free Career Courses from our friends at Making Space →" at bounding box center [545, 14] width 245 height 14
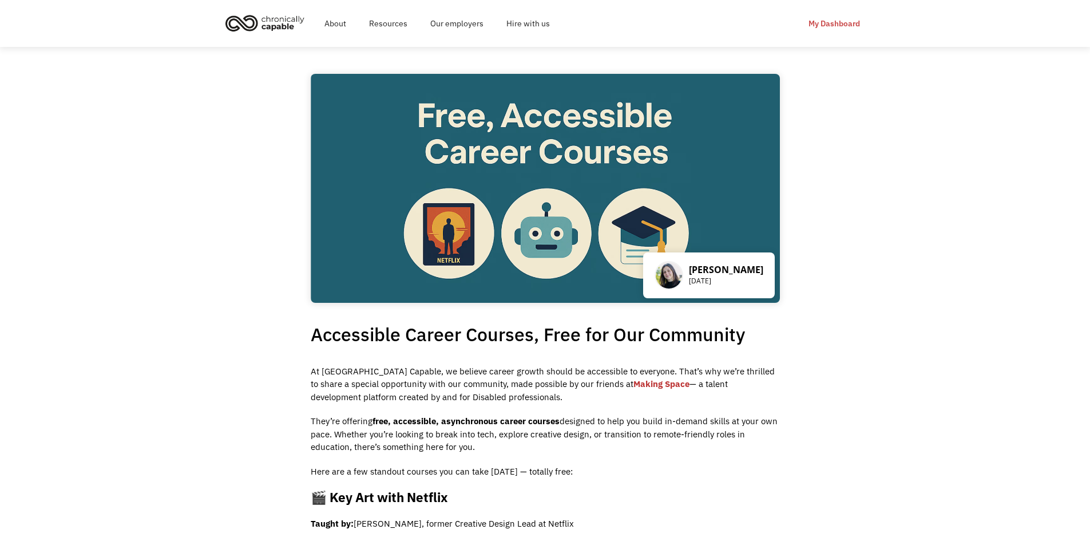
click at [843, 25] on div "My Dashboard" at bounding box center [833, 24] width 51 height 14
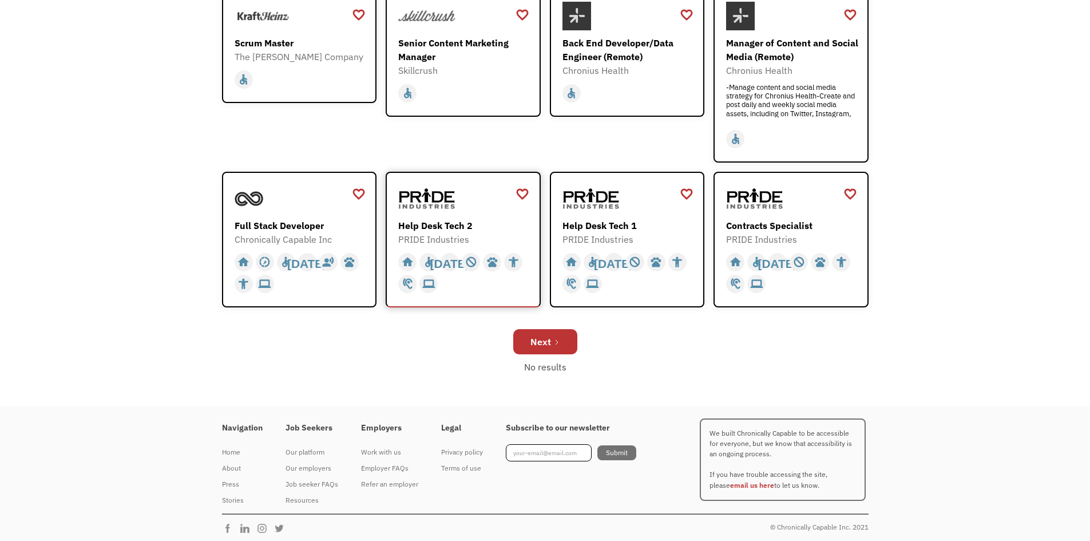
scroll to position [362, 0]
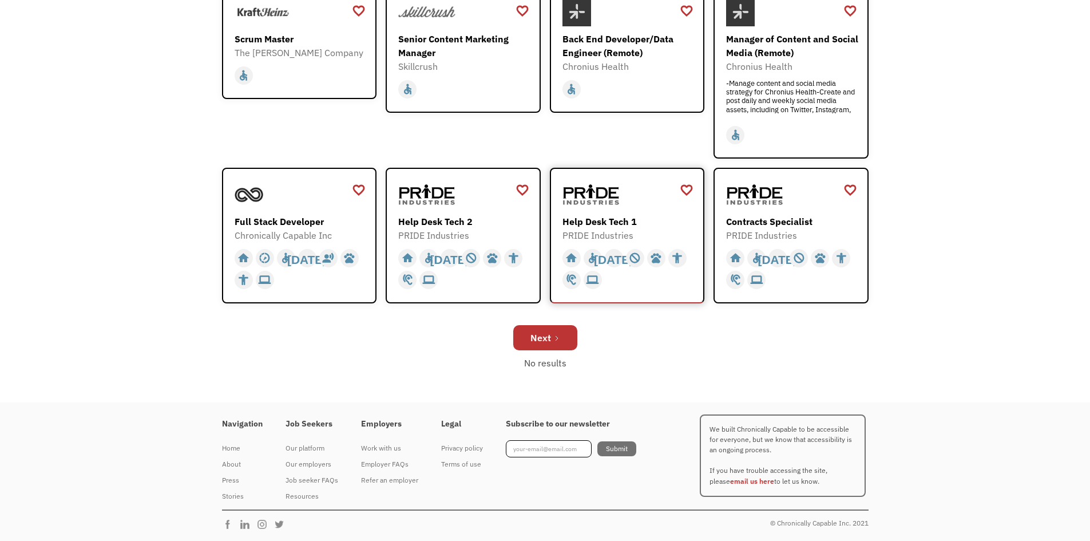
click at [585, 204] on img at bounding box center [590, 194] width 57 height 29
click at [733, 482] on link "email us here" at bounding box center [752, 481] width 44 height 9
click at [768, 386] on div "Open job positions You have X liked items Search search Filter by category Admi…" at bounding box center [545, 43] width 1090 height 717
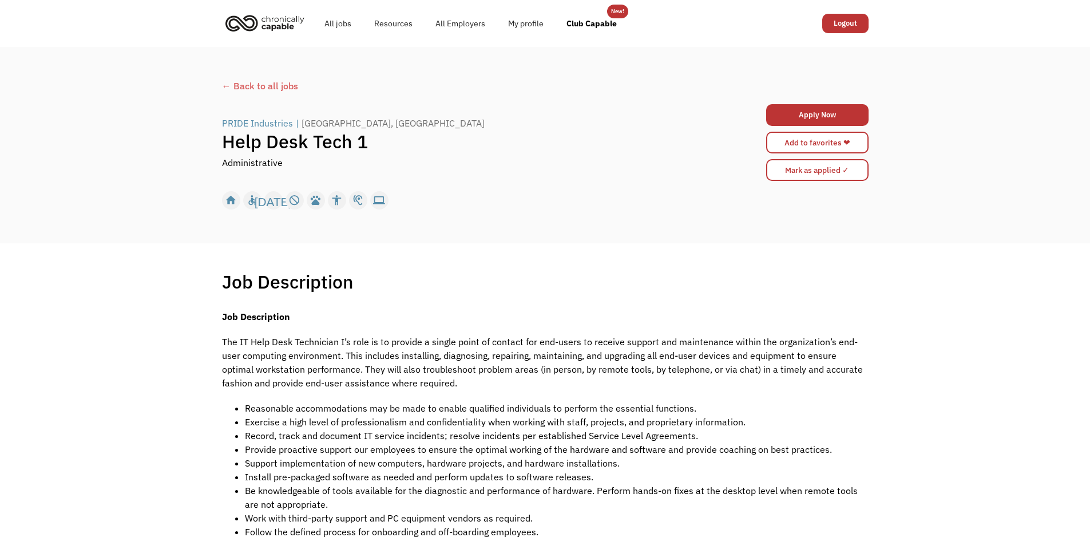
click at [284, 19] on img "home" at bounding box center [265, 22] width 86 height 25
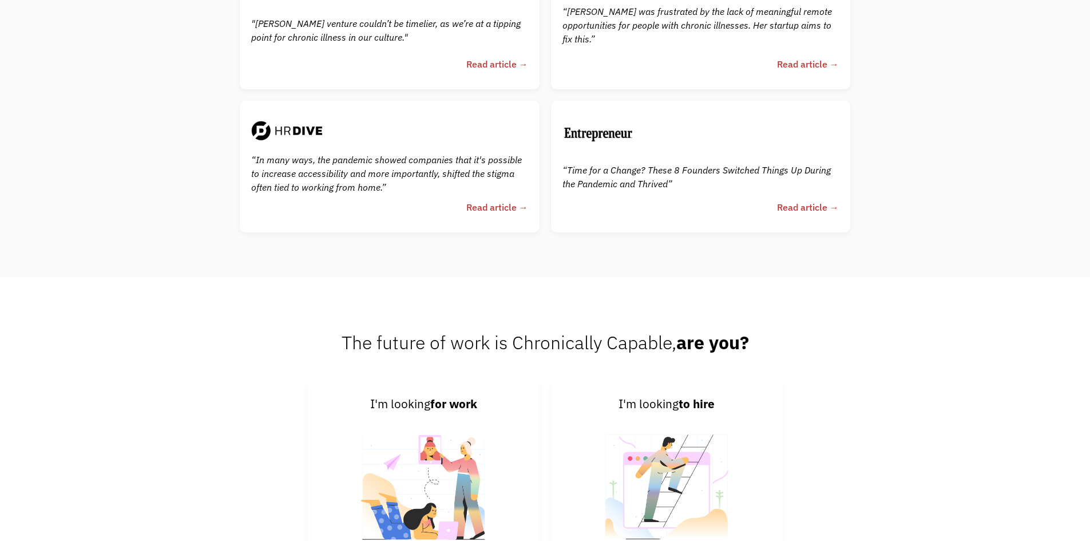
scroll to position [2897, 0]
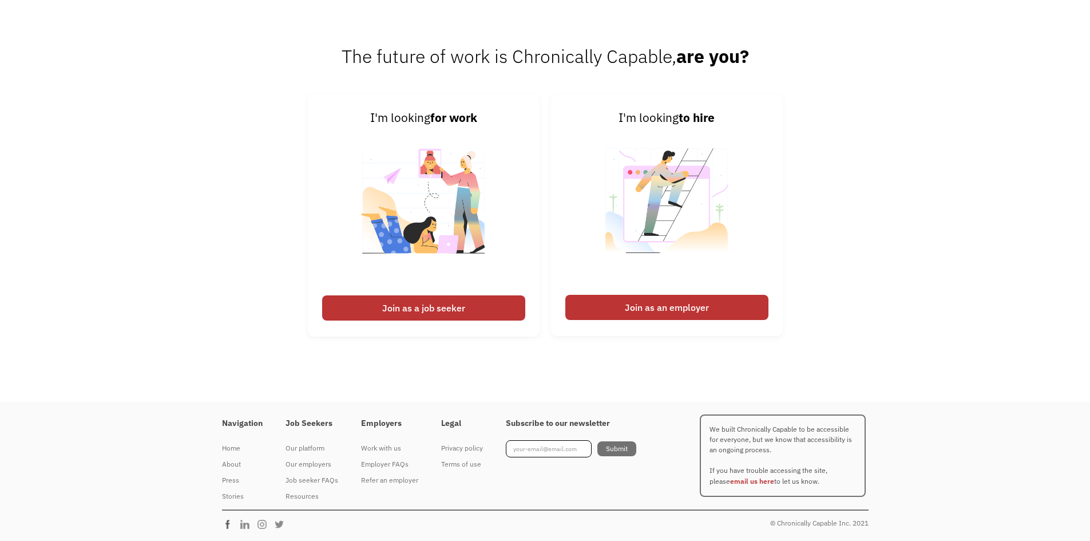
click at [226, 523] on img at bounding box center [230, 523] width 17 height 11
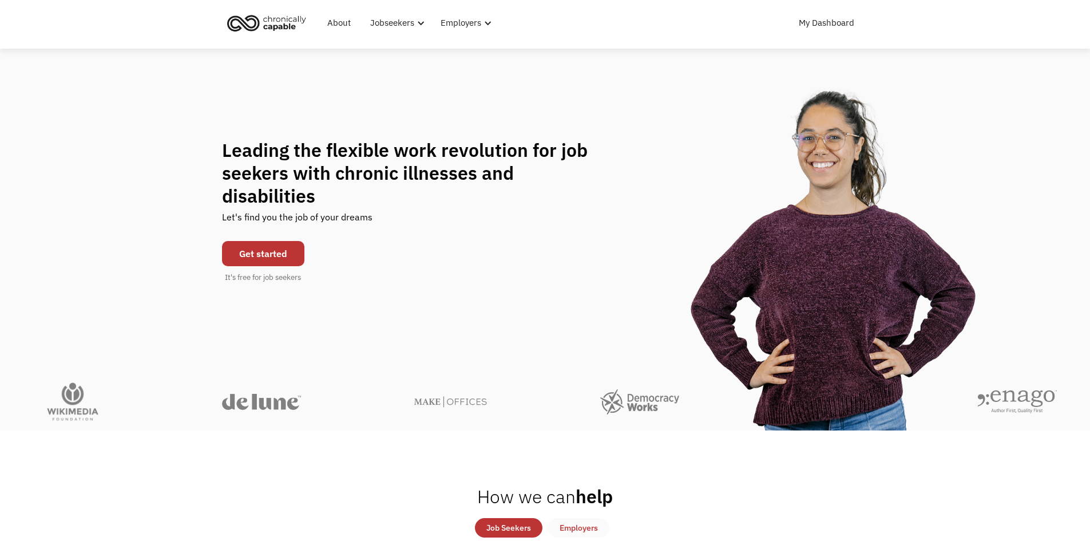
scroll to position [0, 0]
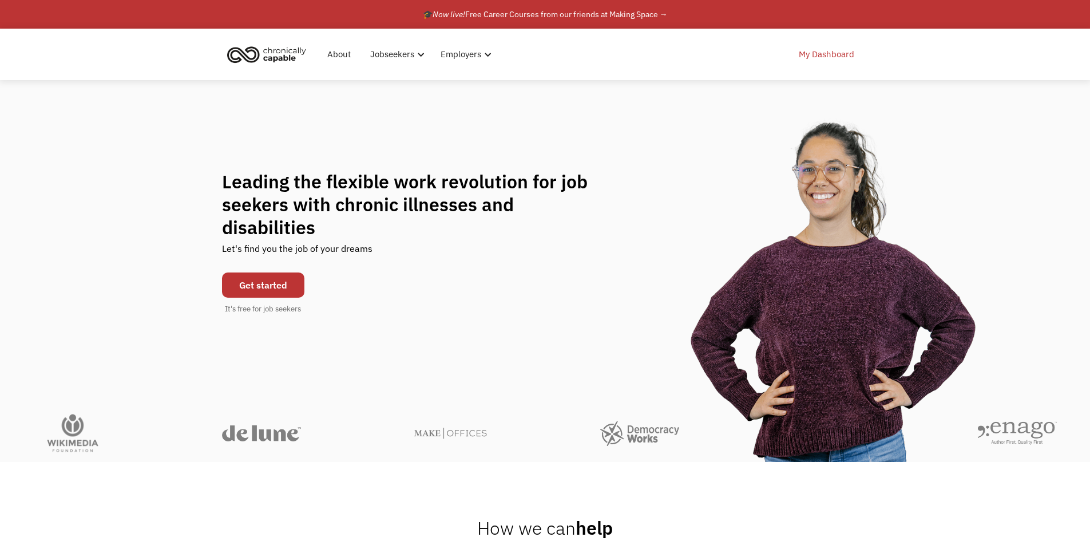
click at [815, 57] on link "My Dashboard" at bounding box center [826, 54] width 69 height 37
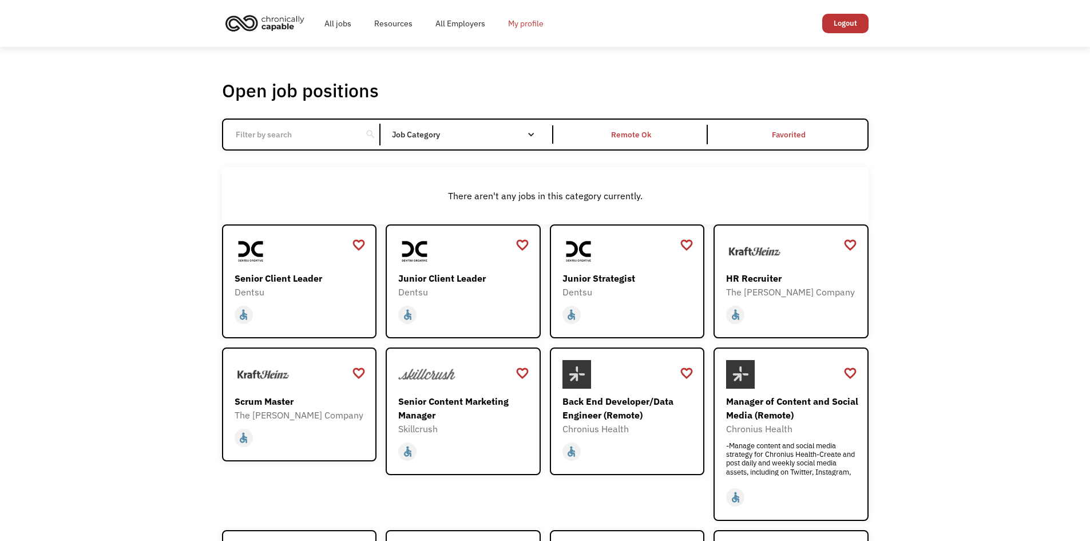
click at [522, 26] on link "My profile" at bounding box center [526, 23] width 58 height 37
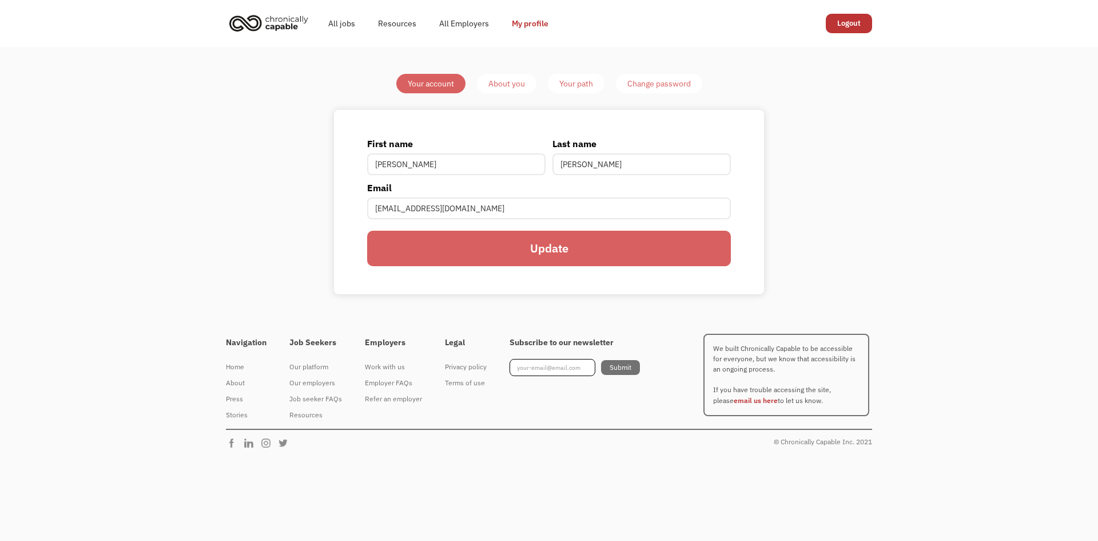
click at [506, 78] on div "About you" at bounding box center [507, 84] width 37 height 14
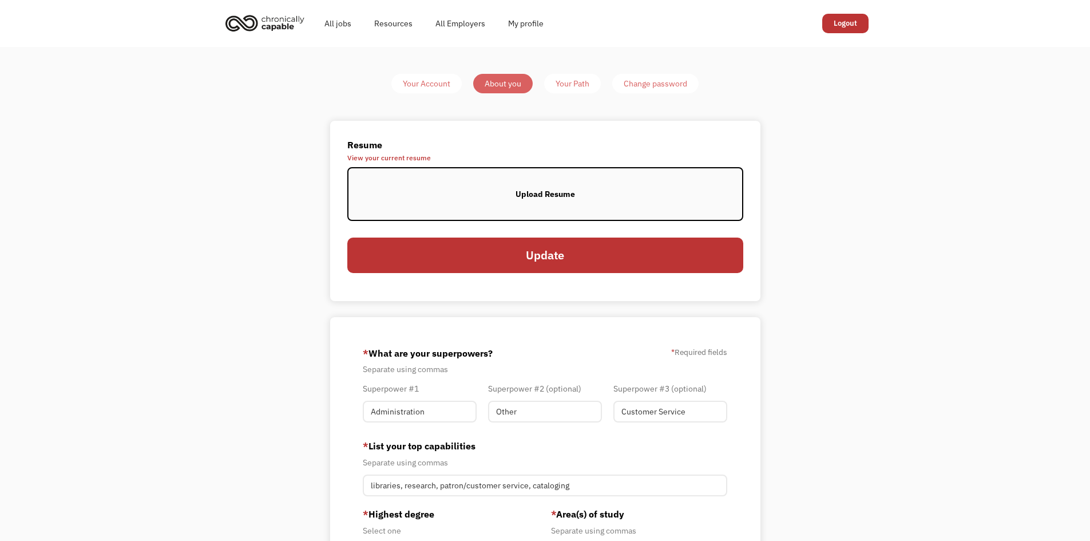
click at [574, 83] on div "Your Path" at bounding box center [572, 84] width 34 height 14
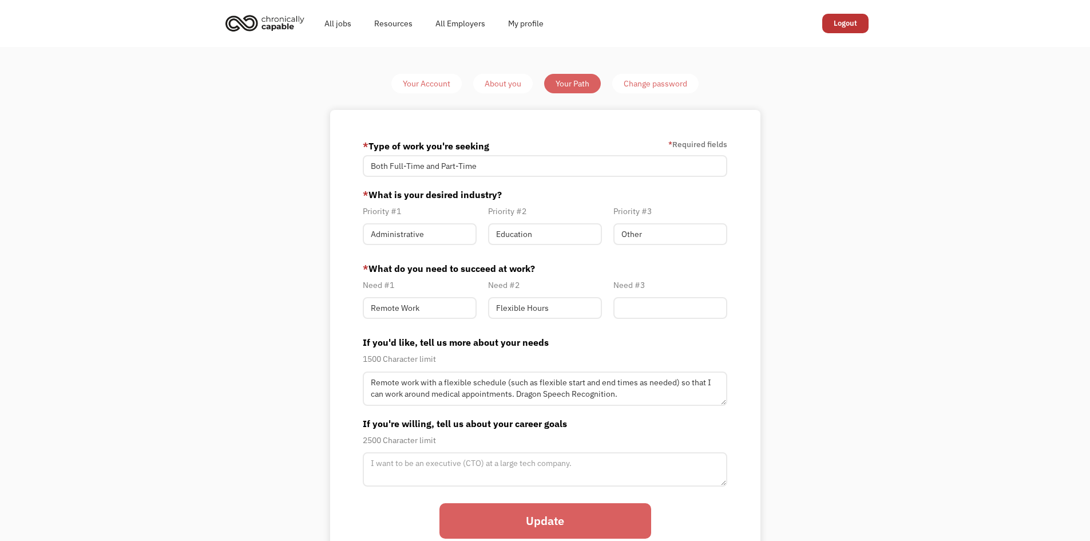
click at [482, 87] on link "About you" at bounding box center [502, 83] width 59 height 19
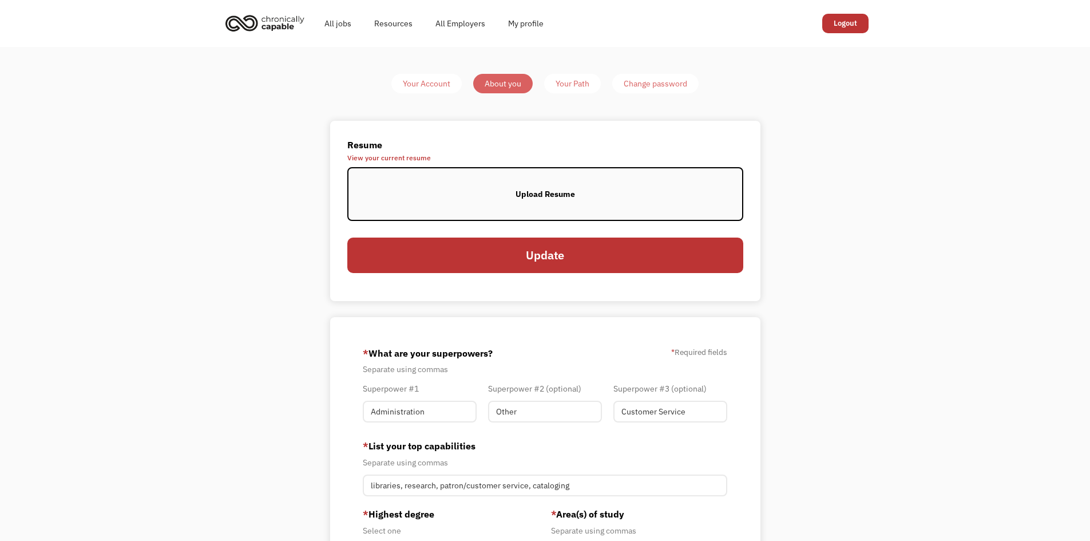
click at [368, 157] on span "View your current resume" at bounding box center [545, 157] width 396 height 7
click at [543, 197] on div "Upload Resume" at bounding box center [544, 194] width 59 height 14
click at [551, 192] on div "Upload Resume" at bounding box center [544, 194] width 59 height 14
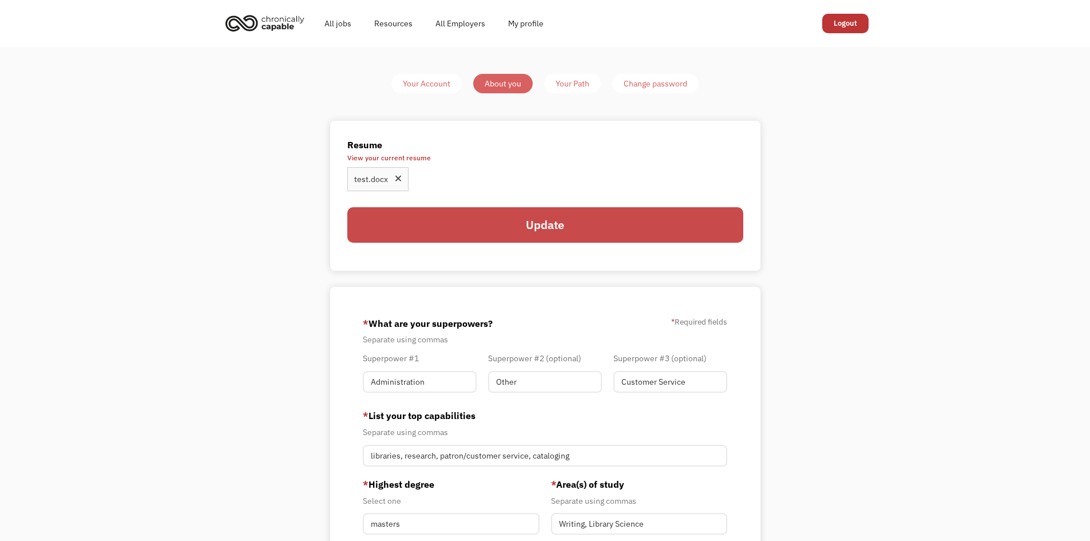
click at [545, 225] on input "Update" at bounding box center [545, 224] width 396 height 35
type input "Please wait..."
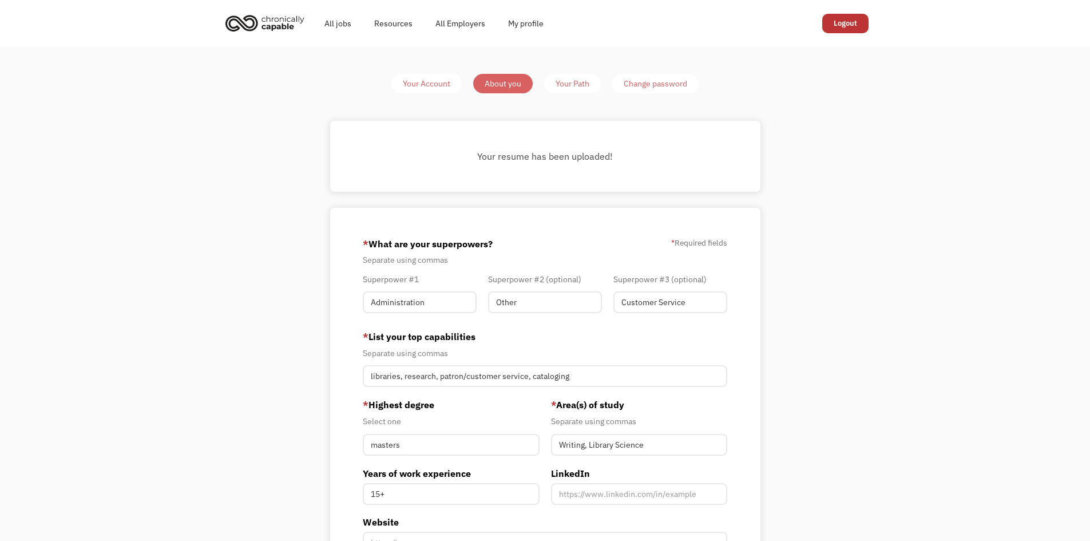
click at [575, 85] on div "Your Path" at bounding box center [572, 84] width 34 height 14
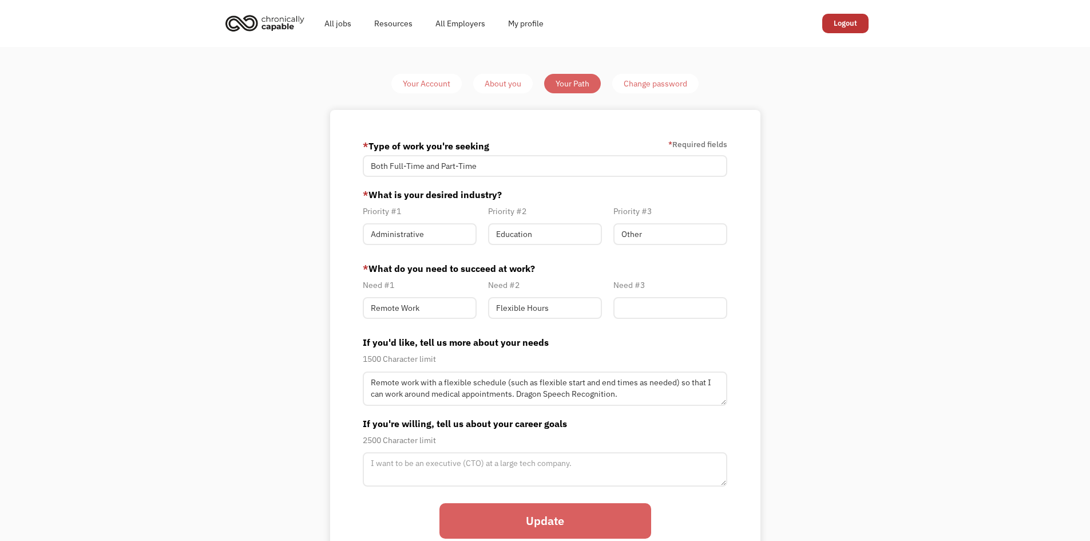
click at [499, 86] on div "About you" at bounding box center [503, 84] width 37 height 14
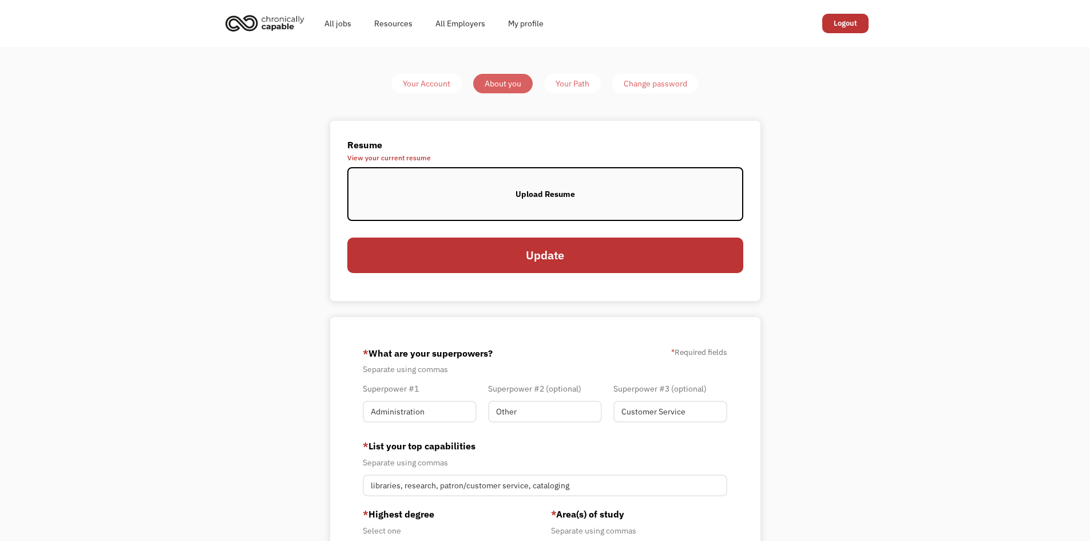
click at [413, 155] on span "View your current resume" at bounding box center [545, 157] width 396 height 7
click at [534, 26] on link "My profile" at bounding box center [526, 23] width 58 height 37
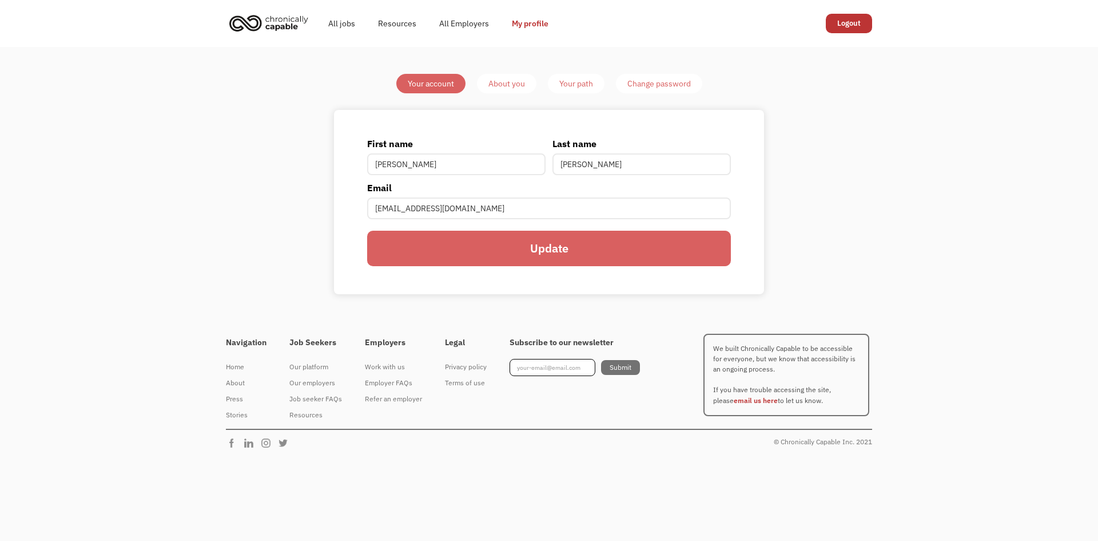
click at [263, 21] on img "home" at bounding box center [269, 22] width 86 height 25
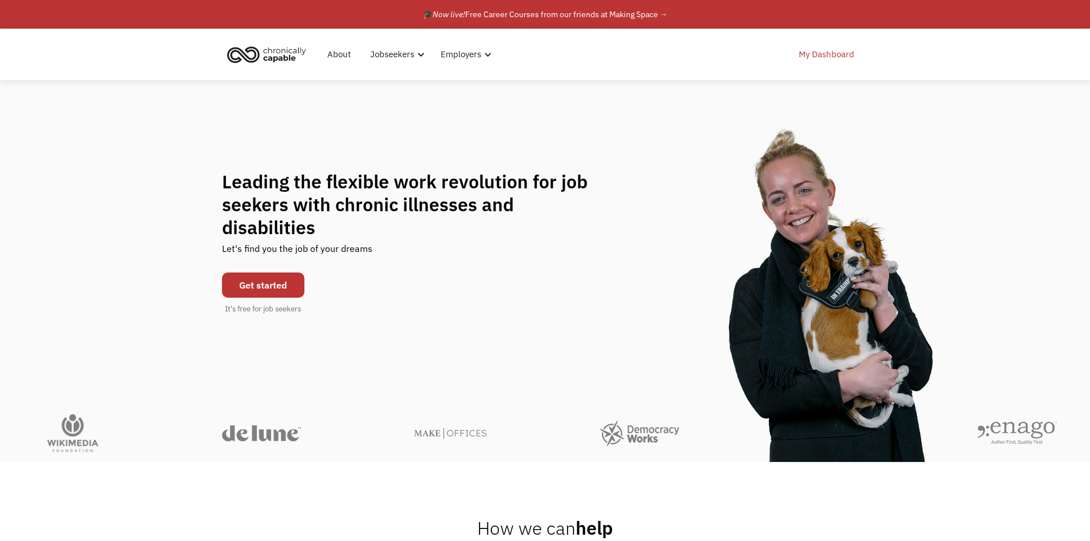
click at [821, 58] on link "My Dashboard" at bounding box center [826, 54] width 69 height 37
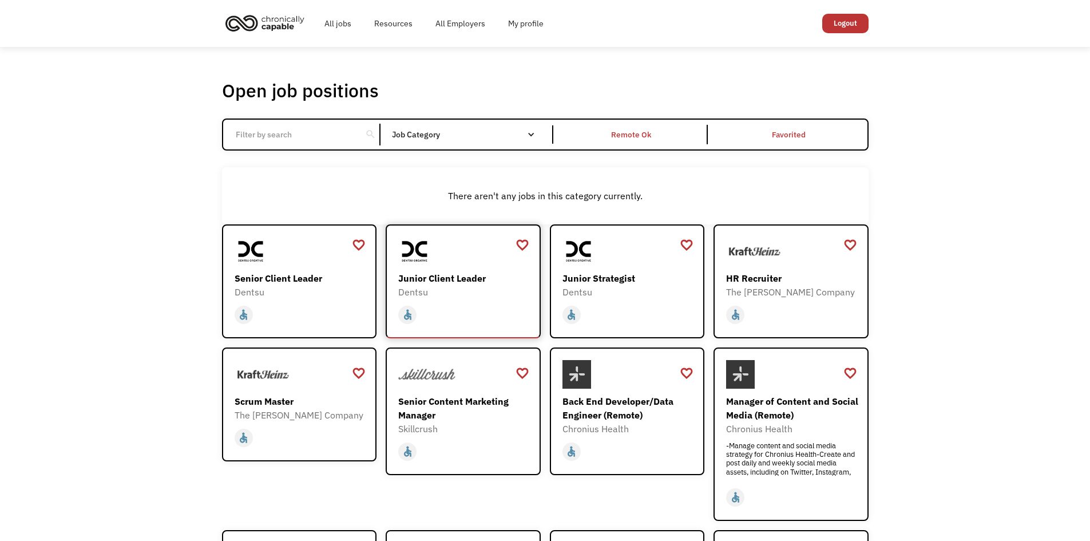
click at [465, 289] on div "Dentsu" at bounding box center [464, 292] width 133 height 14
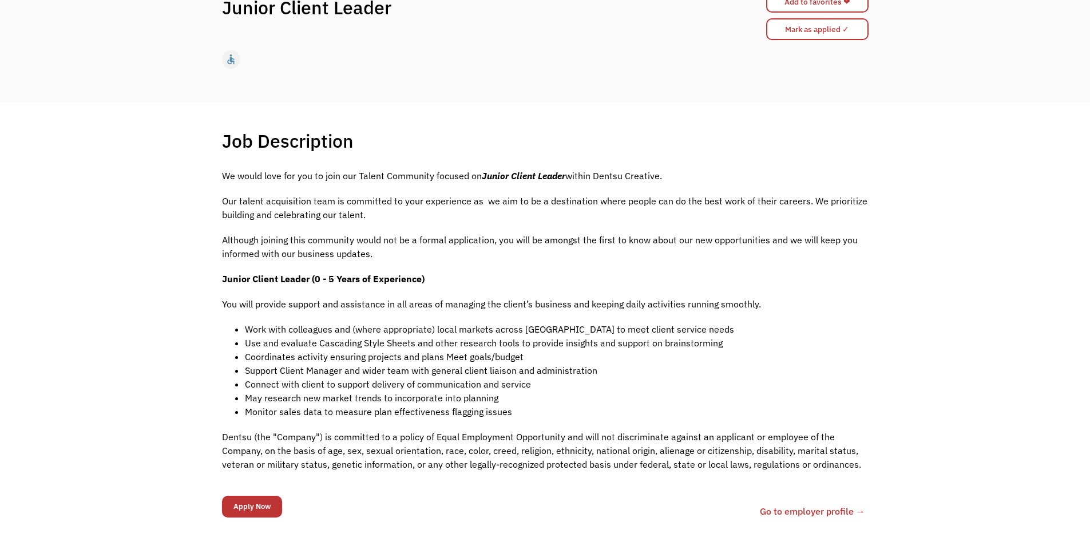
scroll to position [286, 0]
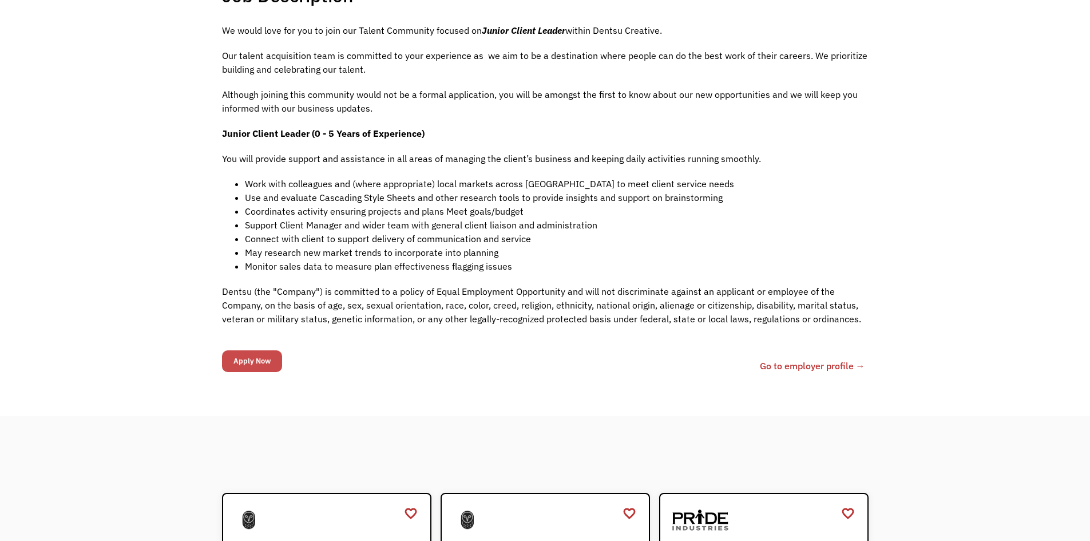
click at [262, 361] on input "Apply Now" at bounding box center [252, 361] width 60 height 22
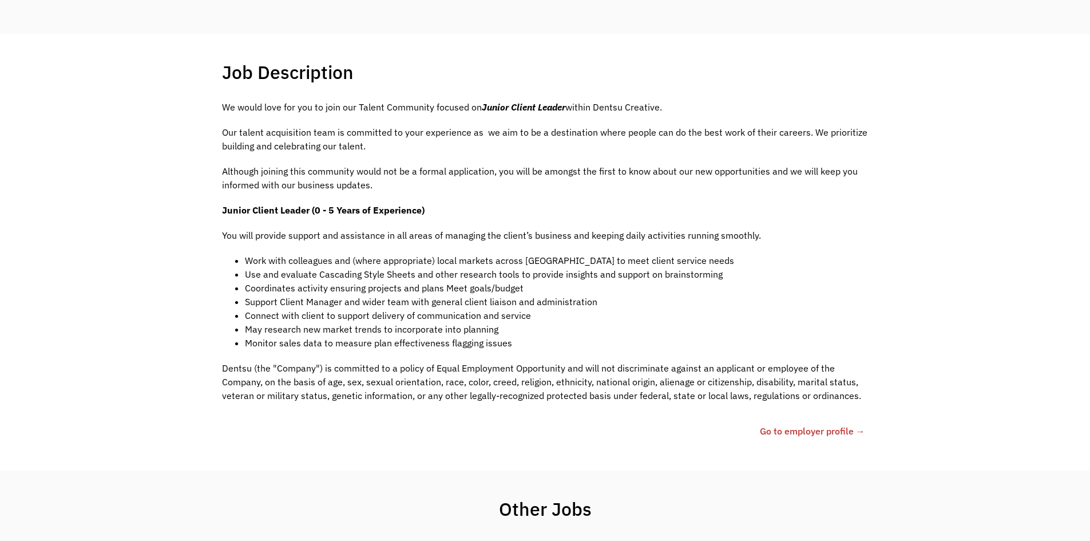
scroll to position [0, 0]
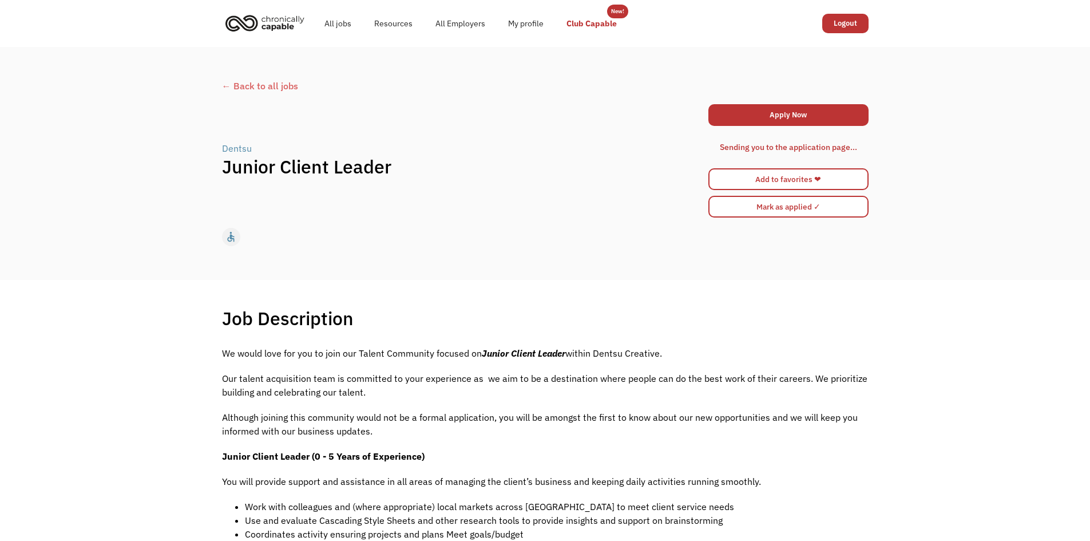
click at [602, 25] on link "Club Capable" at bounding box center [591, 23] width 73 height 37
click at [582, 26] on link "Club Capable" at bounding box center [591, 23] width 73 height 37
